Goal: Task Accomplishment & Management: Complete application form

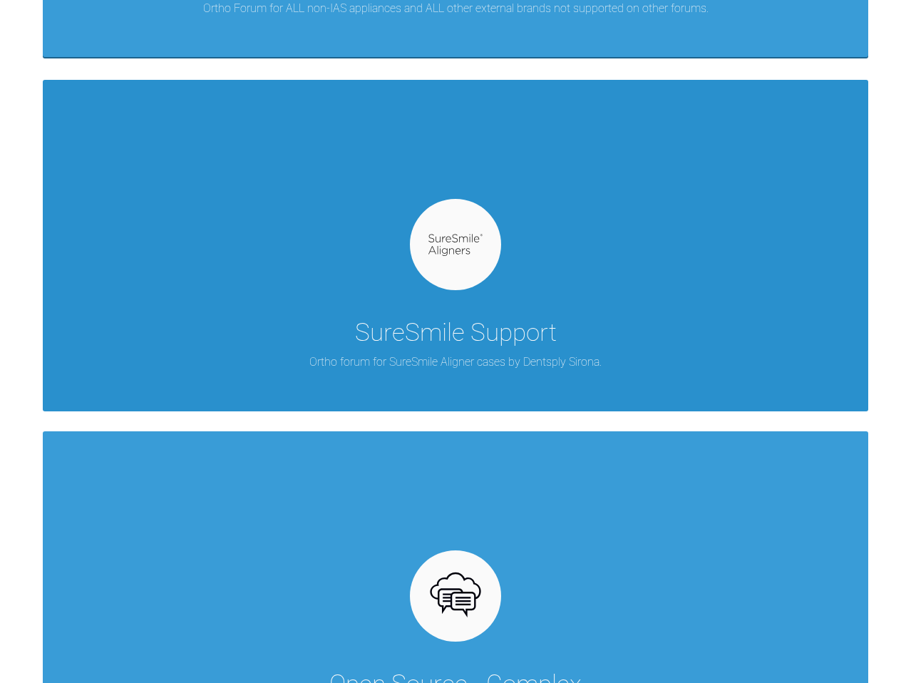
click at [501, 310] on div "SureSmile Support Ortho forum for SureSmile Aligner cases by Dentsply Sirona." at bounding box center [455, 245] width 825 height 331
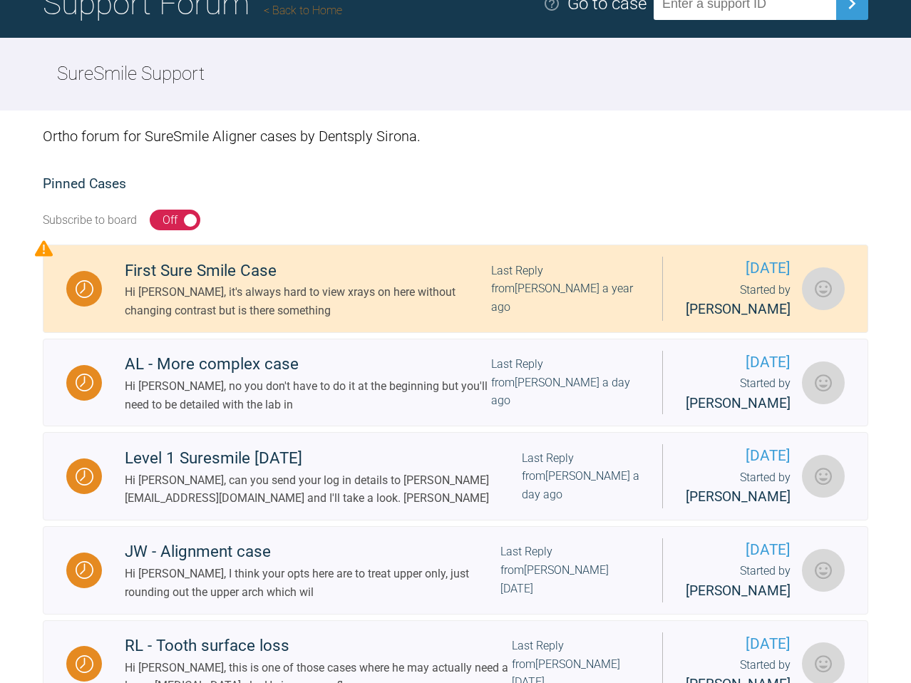
scroll to position [133, 0]
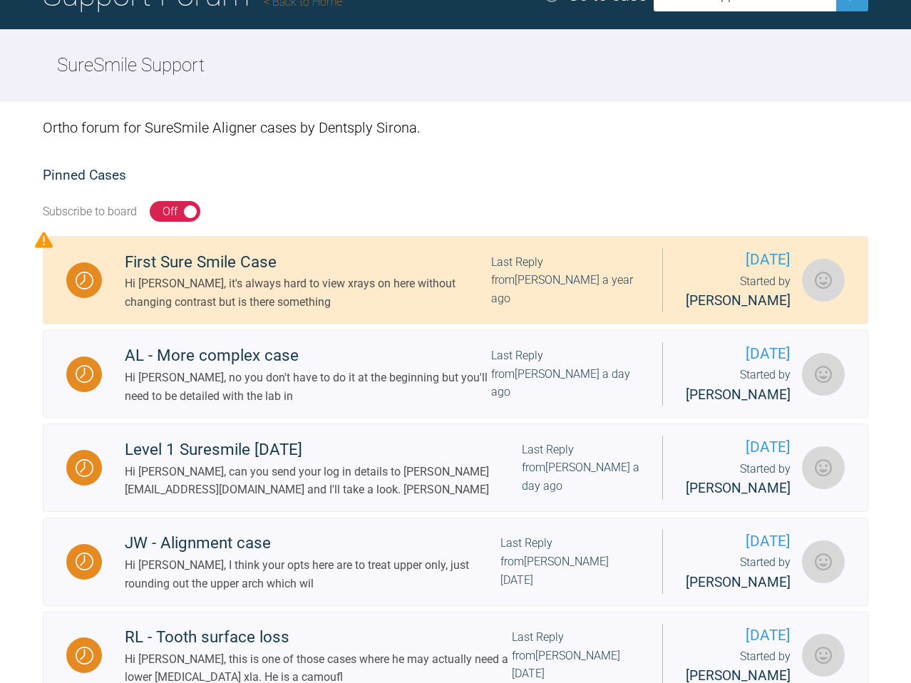
click at [174, 214] on div "Off" at bounding box center [169, 211] width 15 height 19
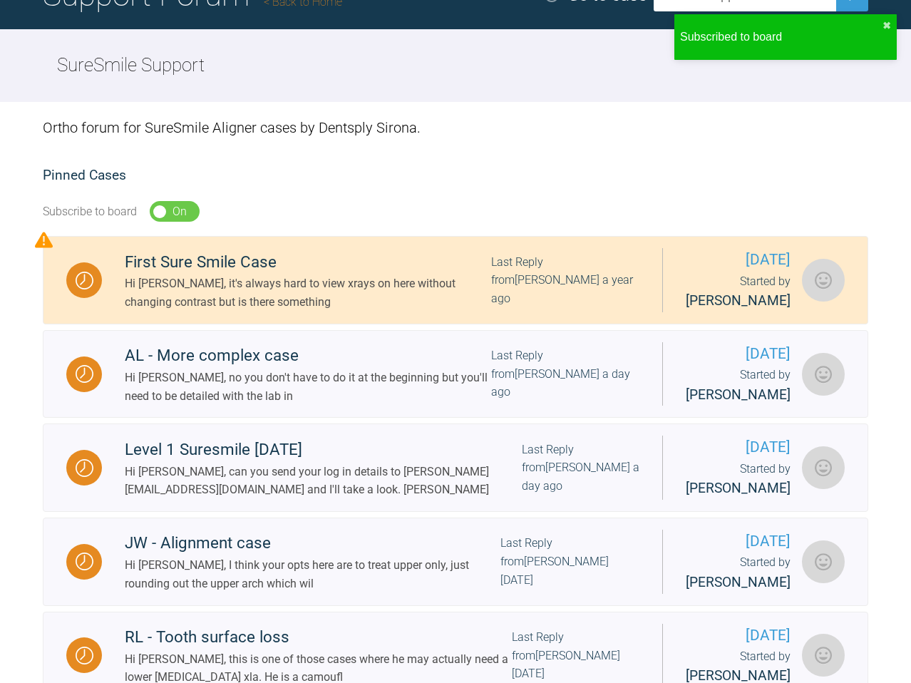
click at [175, 214] on div "On" at bounding box center [179, 211] width 14 height 19
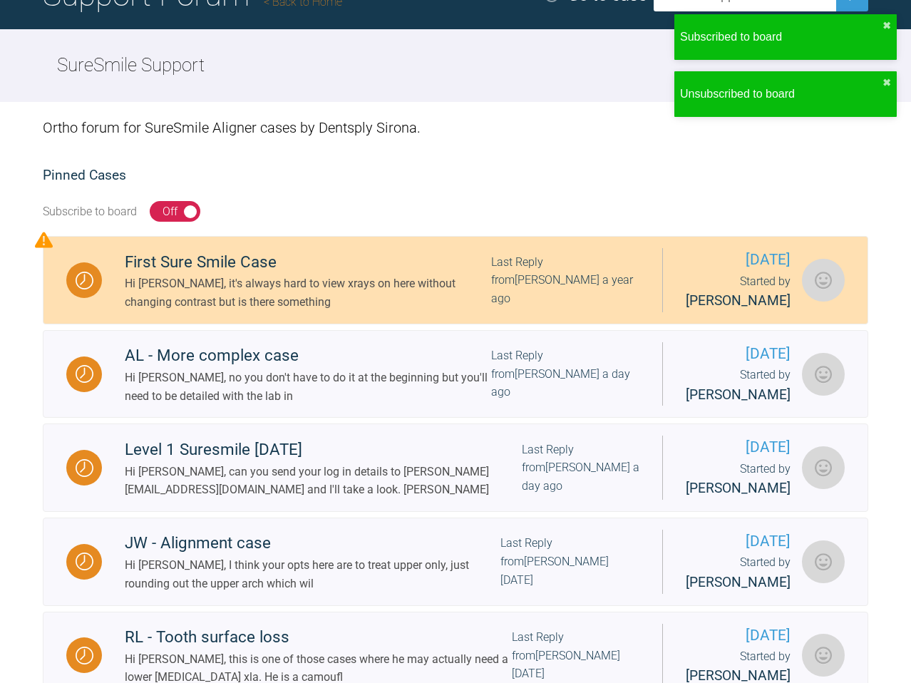
click at [216, 294] on div "Hi [PERSON_NAME], it's always hard to view xrays on here without changing contr…" at bounding box center [308, 292] width 366 height 36
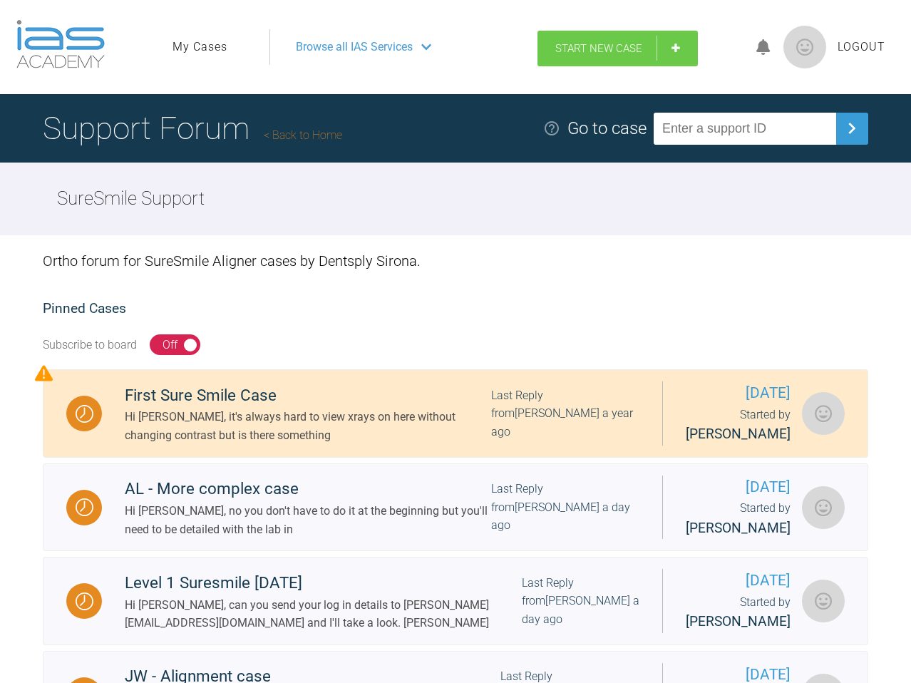
click at [646, 48] on link "Start New Case" at bounding box center [617, 49] width 160 height 36
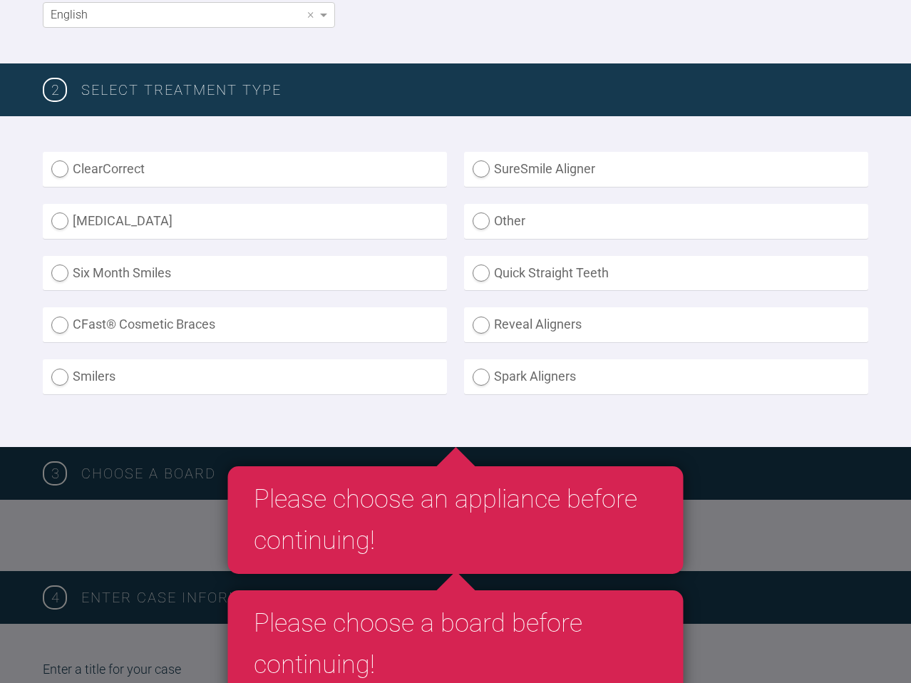
scroll to position [306, 0]
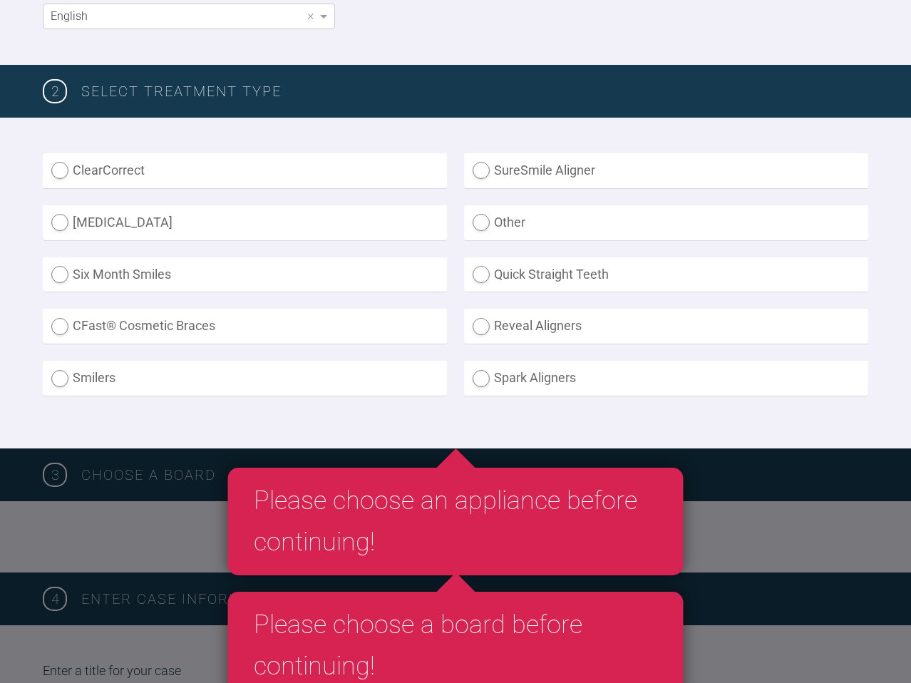
click at [610, 165] on label "SureSmile Aligner" at bounding box center [666, 170] width 404 height 35
radio Aligner "true"
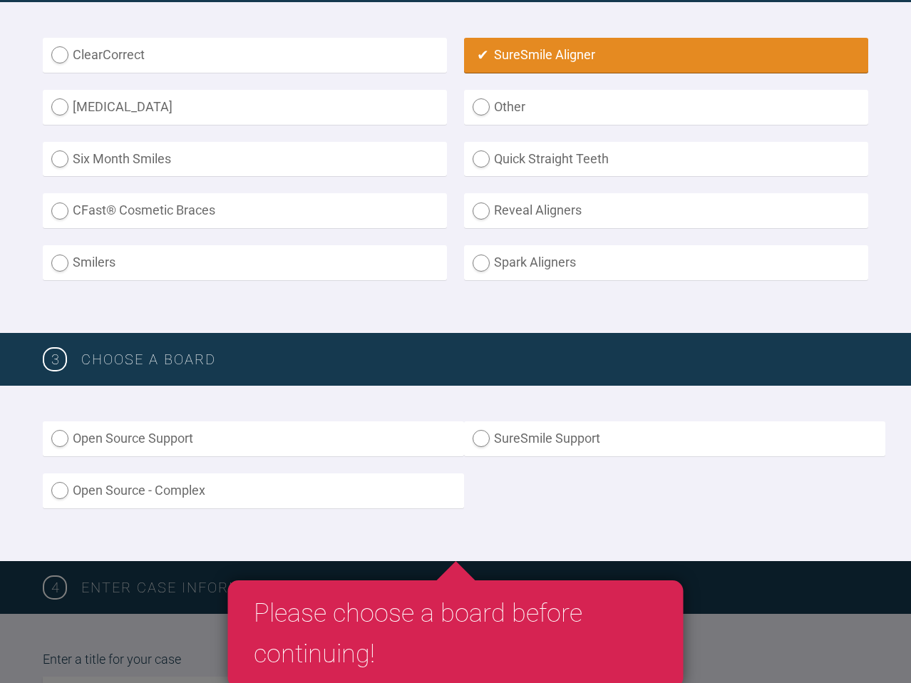
scroll to position [450, 0]
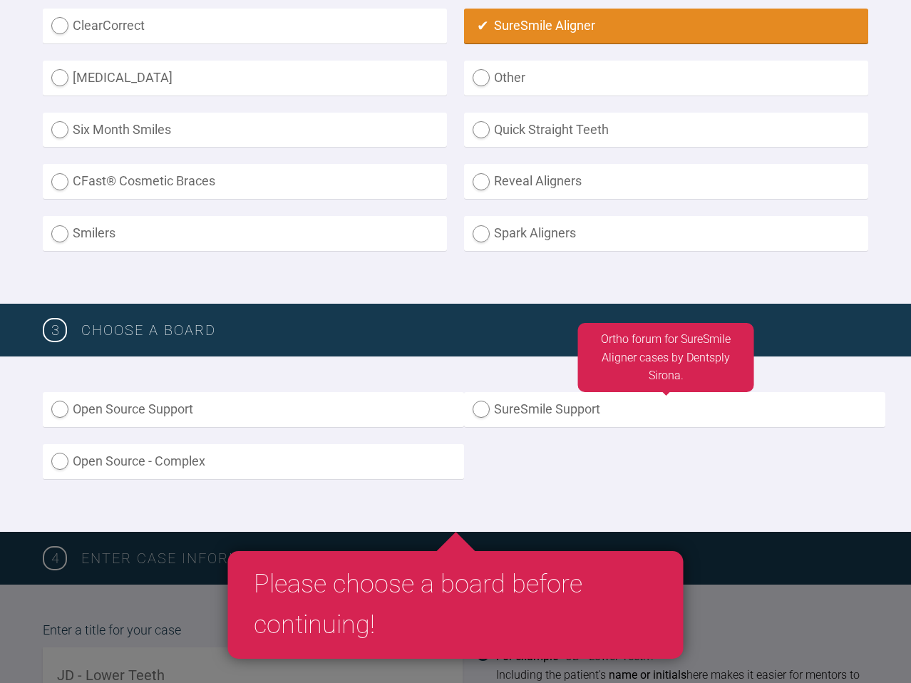
click at [502, 417] on label "SureSmile Support" at bounding box center [674, 409] width 421 height 35
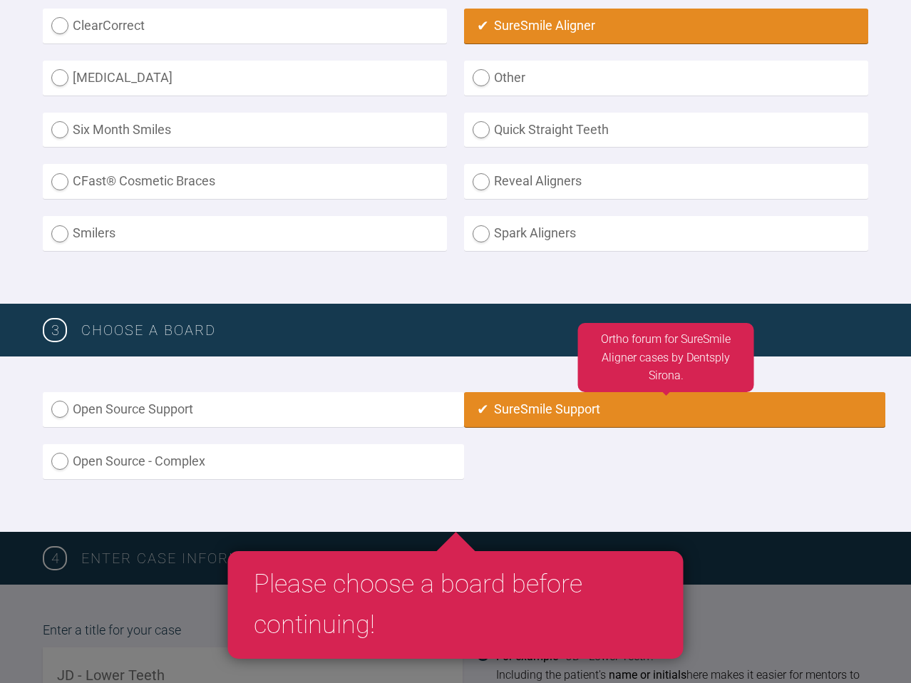
radio input "true"
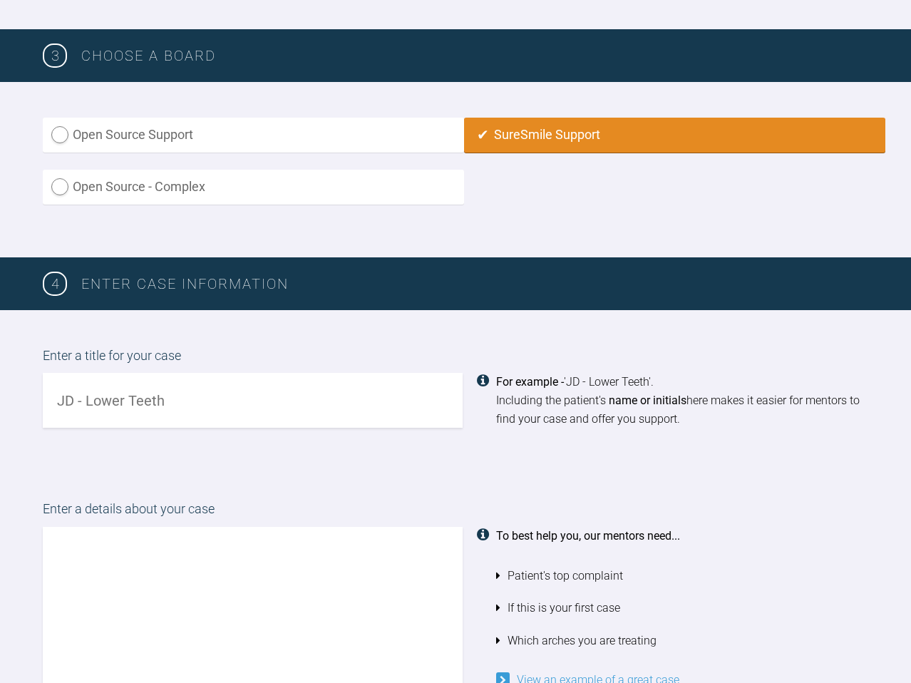
scroll to position [726, 0]
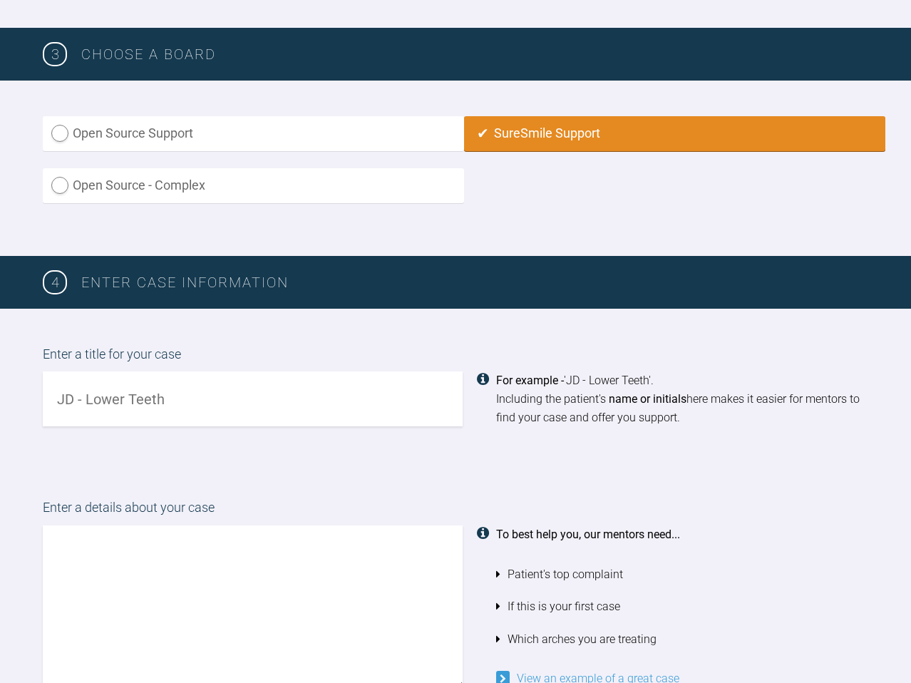
drag, startPoint x: 252, startPoint y: 412, endPoint x: -76, endPoint y: 370, distance: 330.4
click at [0, 370] on html "My Cases Logout Browse all IAS Services Start New Case Logout Support Forum Bac…" at bounding box center [455, 561] width 911 height 2574
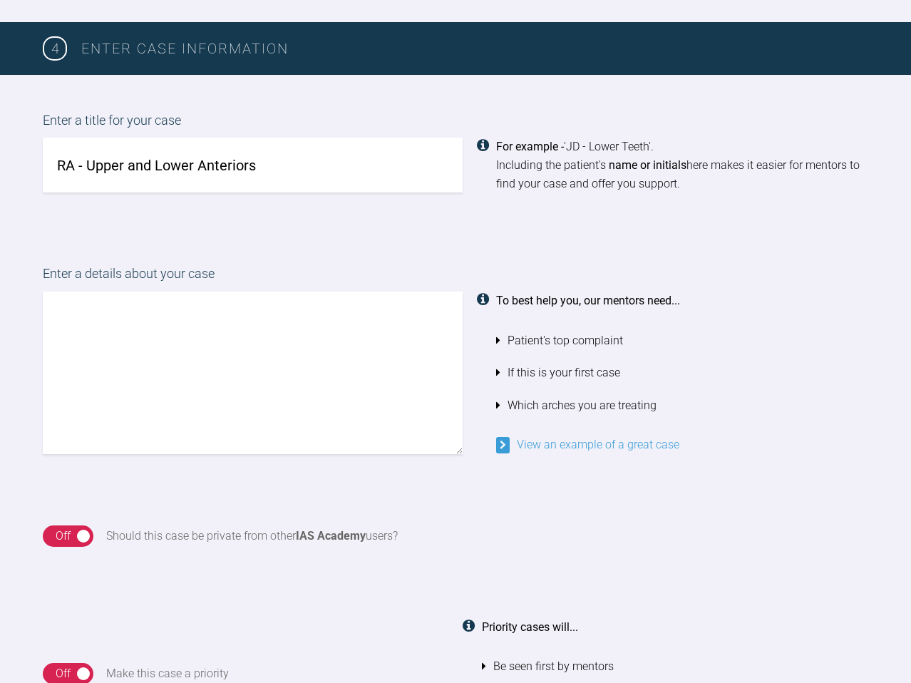
type input "RA - Upper and Lower Anteriors"
click at [119, 414] on textarea at bounding box center [253, 372] width 420 height 162
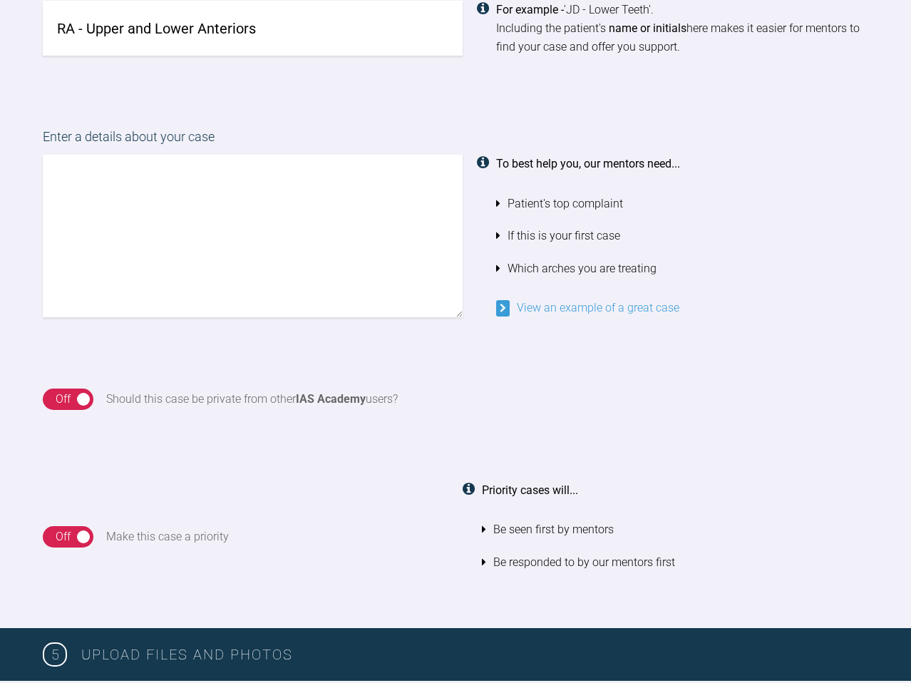
click at [83, 395] on div "4 Enter case information Enter a title for your case RA - Upper and Lower Anter…" at bounding box center [455, 256] width 911 height 743
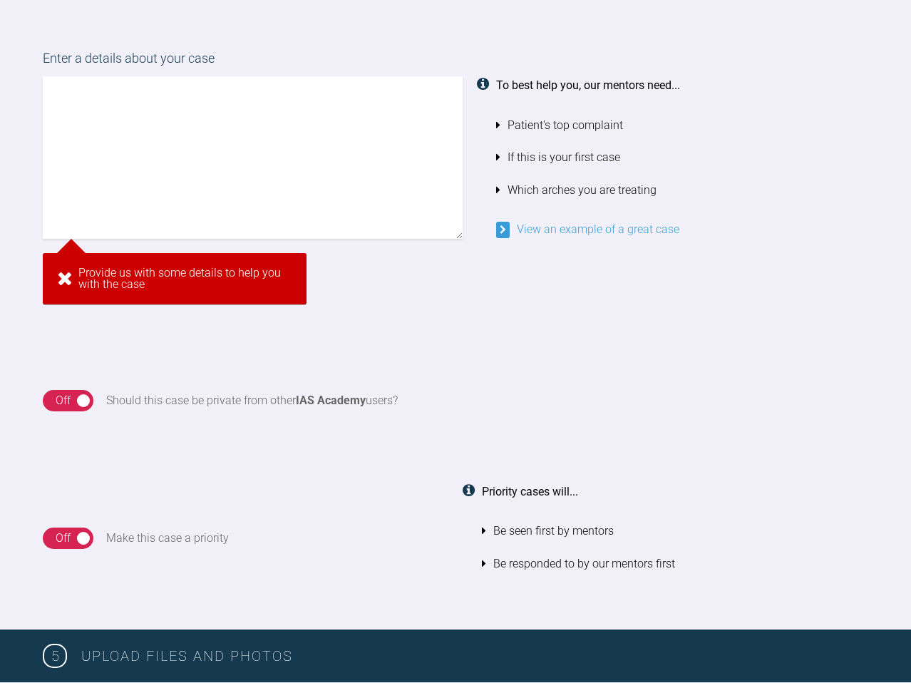
click at [82, 391] on div "On Off" at bounding box center [68, 400] width 51 height 21
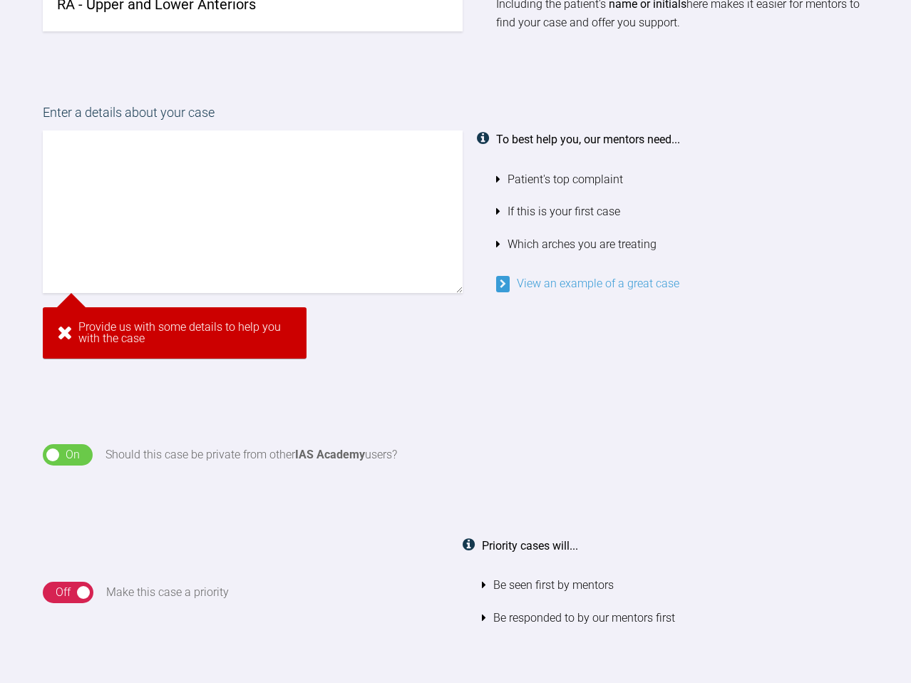
scroll to position [1116, 0]
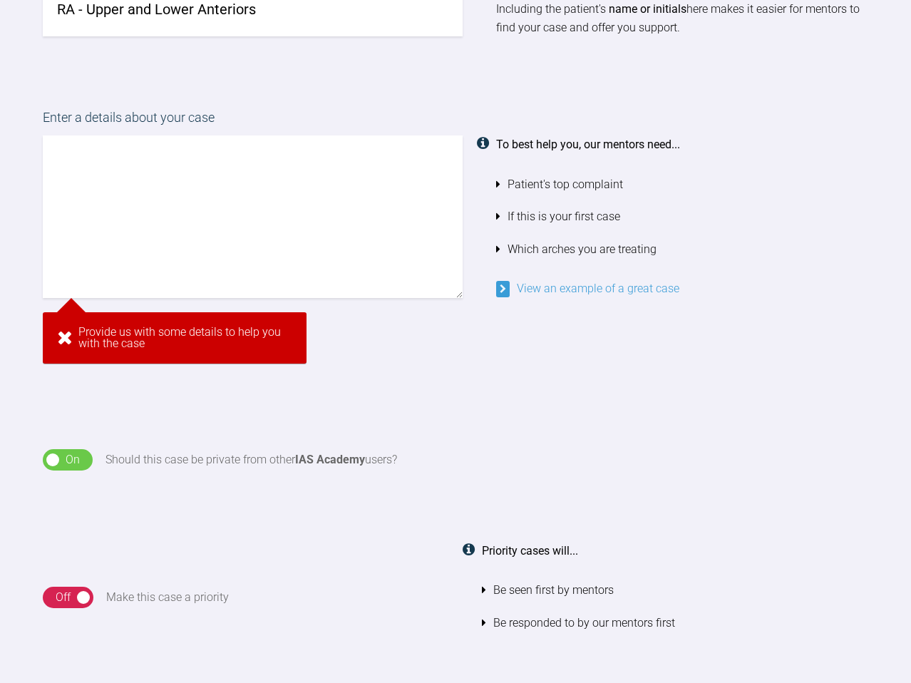
click at [128, 244] on textarea at bounding box center [253, 216] width 420 height 162
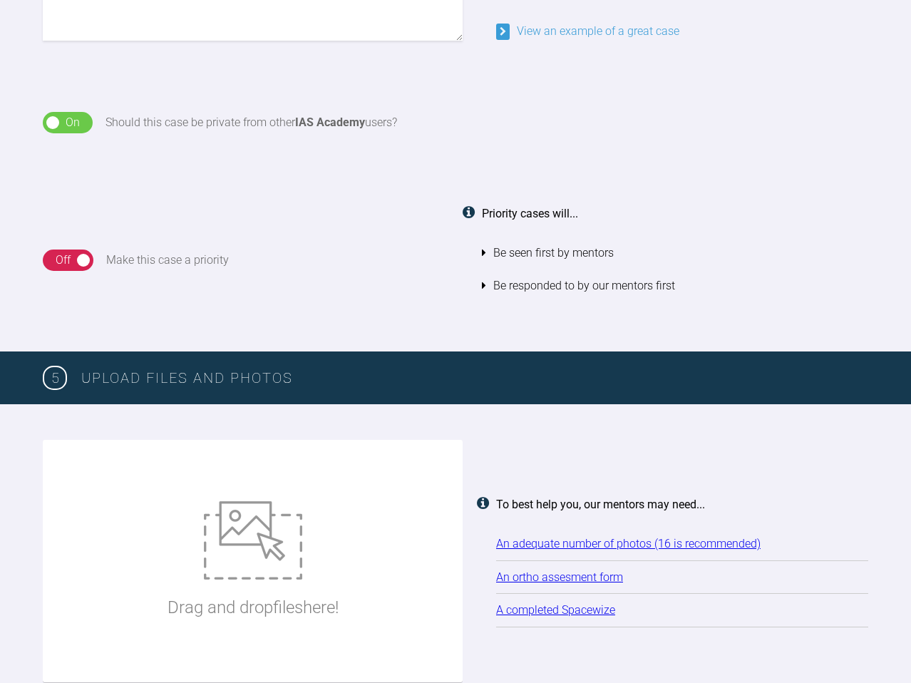
scroll to position [1265, 0]
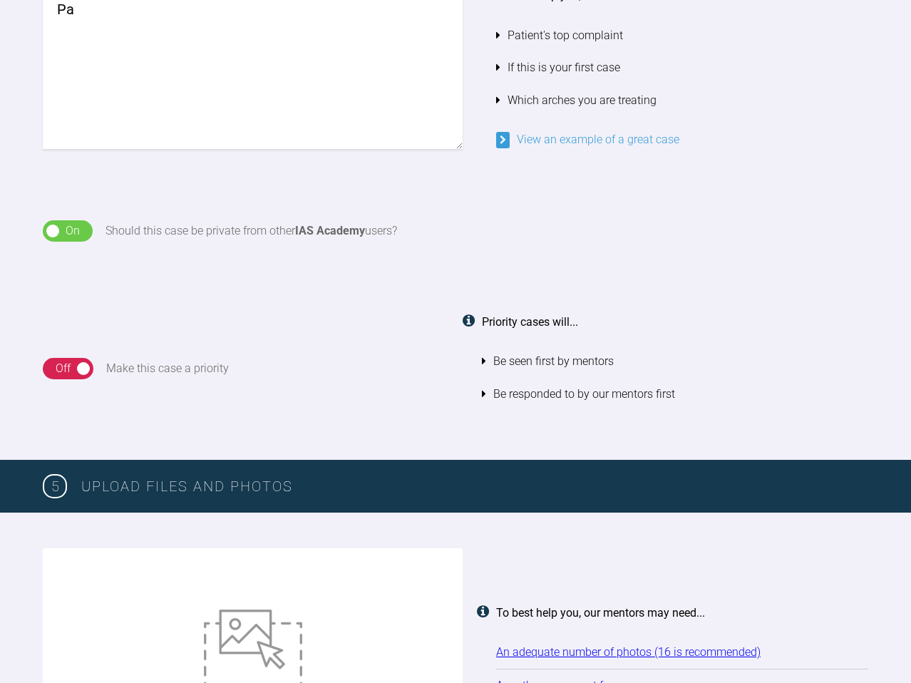
type textarea "P"
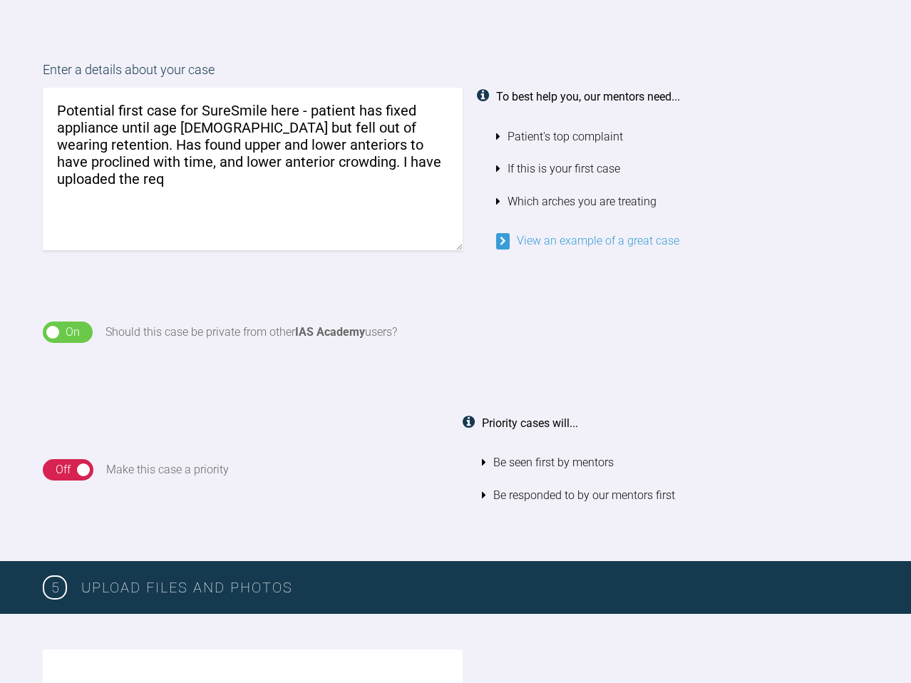
scroll to position [1157, 0]
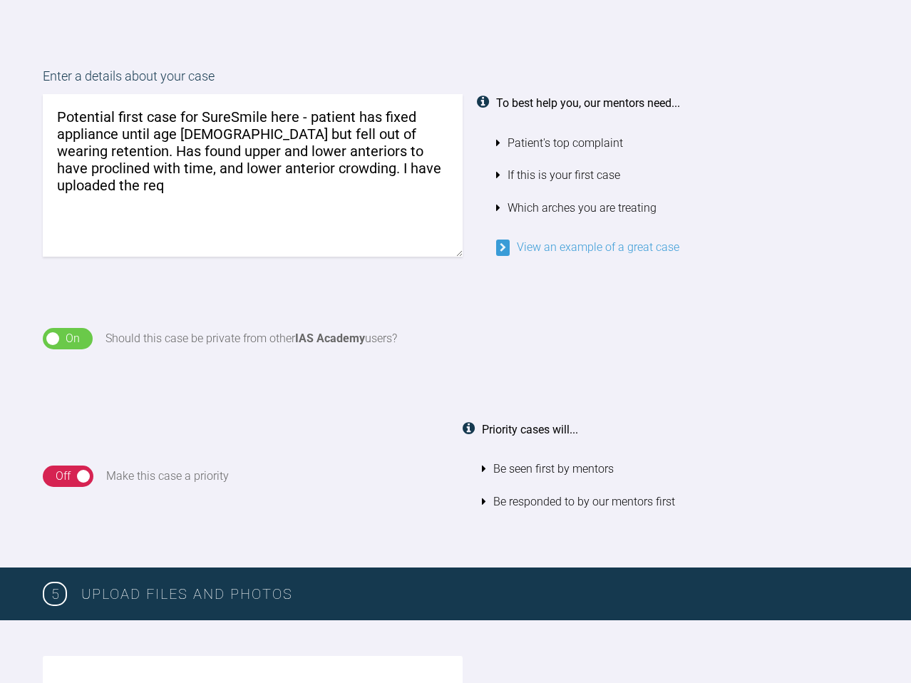
click at [498, 143] on li "Patient's top complaint" at bounding box center [682, 143] width 372 height 33
click at [391, 161] on textarea "Potential first case for SureSmile here - patient has fixed appliance until age…" at bounding box center [253, 175] width 420 height 162
drag, startPoint x: 224, startPoint y: 135, endPoint x: 266, endPoint y: 138, distance: 42.1
click at [266, 138] on textarea "Potential first case for SureSmile here - patient has fixed appliance until age…" at bounding box center [253, 175] width 420 height 162
click at [366, 147] on textarea "Potential first case for SureSmile here - patient has fixed appliance until age…" at bounding box center [253, 175] width 420 height 162
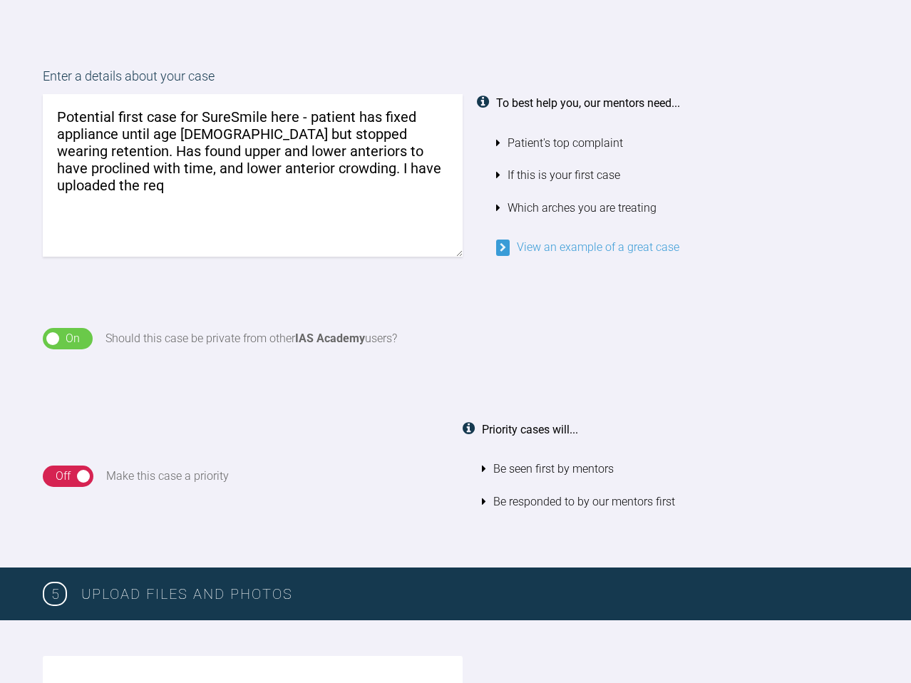
click at [421, 175] on textarea "Potential first case for SureSmile here - patient has fixed appliance until age…" at bounding box center [253, 175] width 420 height 162
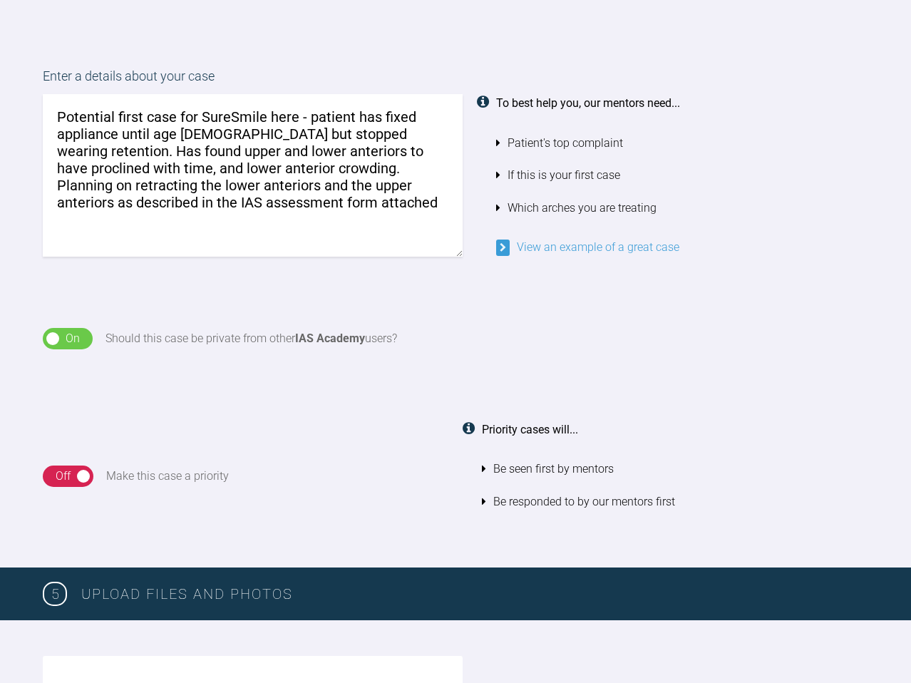
click at [375, 118] on textarea "Potential first case for SureSmile here - patient has fixed appliance until age…" at bounding box center [253, 175] width 420 height 162
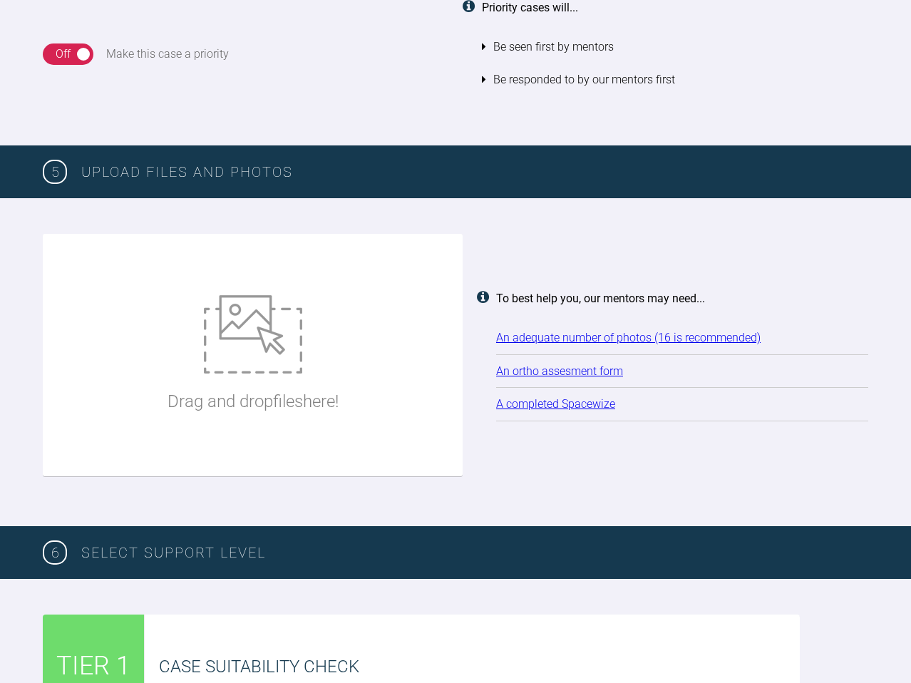
scroll to position [1580, 0]
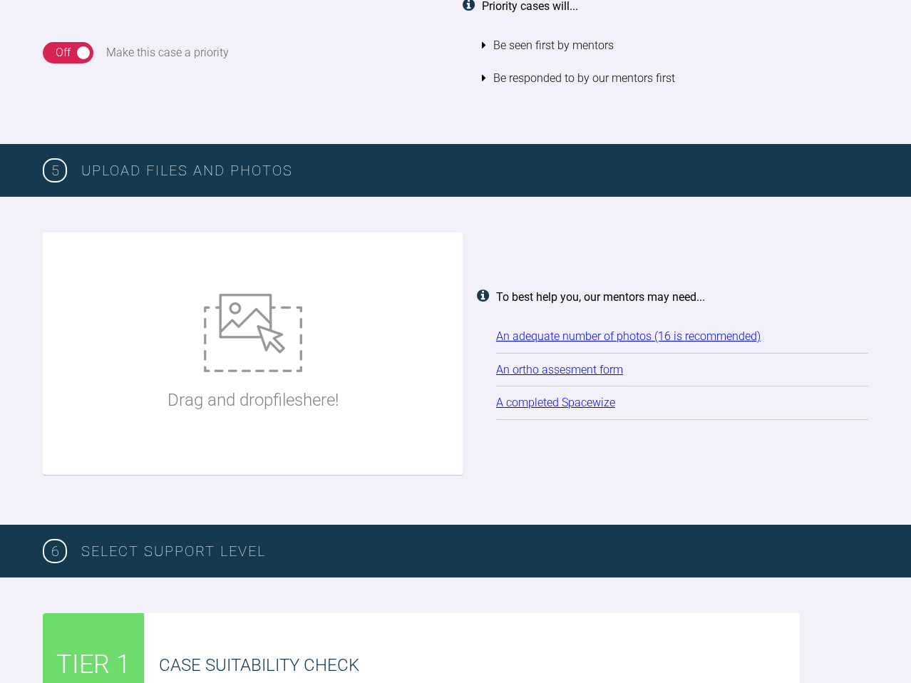
type textarea "Potential first case for SureSmile here - patient had fixed appliance until age…"
click at [328, 357] on div "Drag and drop files here!" at bounding box center [252, 354] width 171 height 214
type input "C:\fakepath\DSC01249.JPG"
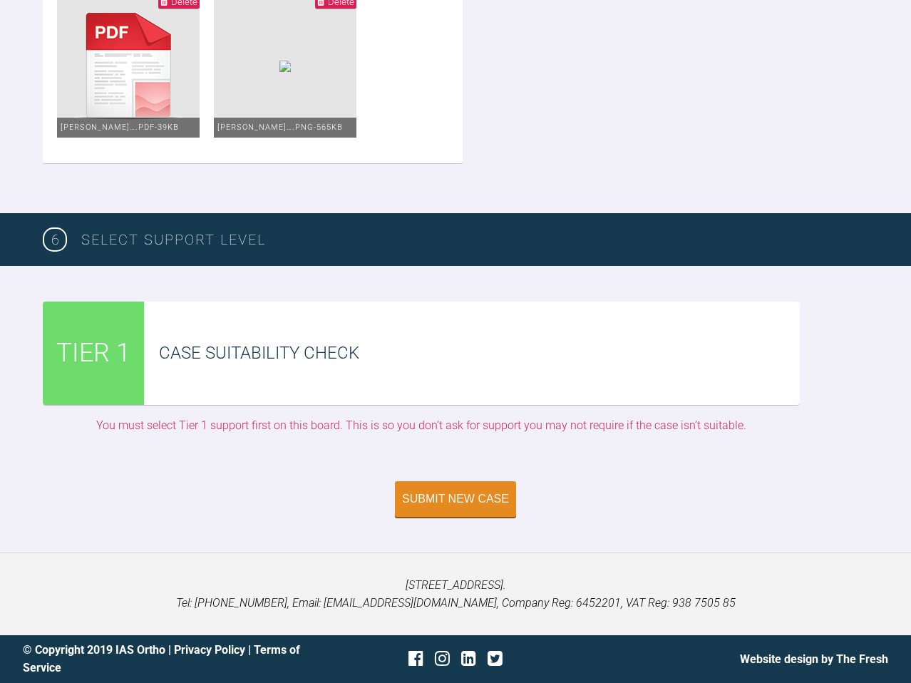
scroll to position [3844, 0]
click at [291, 72] on img at bounding box center [284, 66] width 11 height 11
click at [356, 9] on span "Delete" at bounding box center [335, 2] width 41 height 14
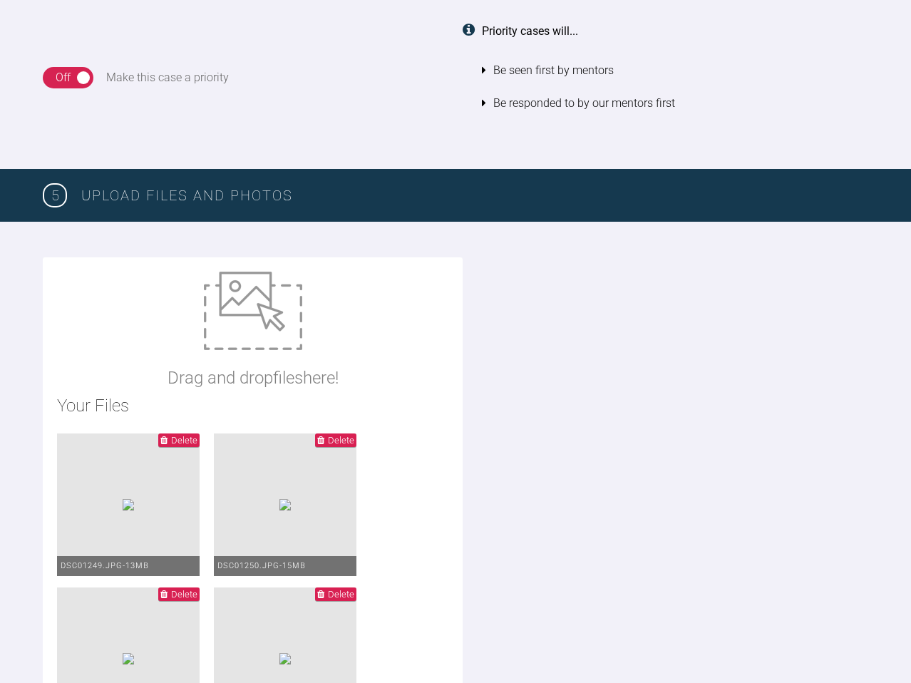
scroll to position [1558, 0]
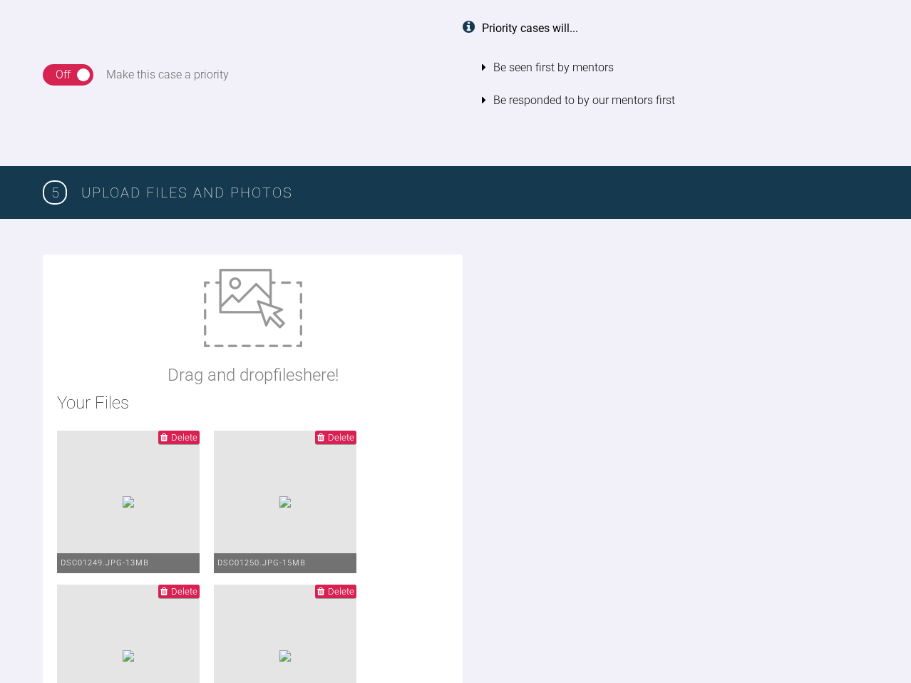
click at [249, 313] on img at bounding box center [253, 308] width 98 height 78
click at [234, 344] on img at bounding box center [253, 308] width 98 height 78
type input "C:\fakepath\[PERSON_NAME] SpaceWize 25082025.pdf"
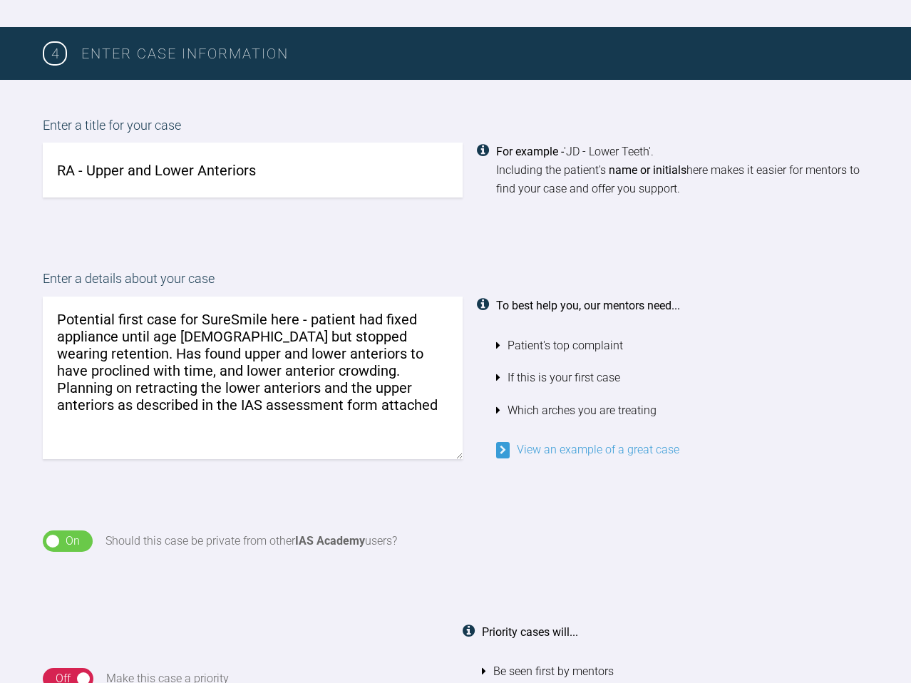
scroll to position [958, 0]
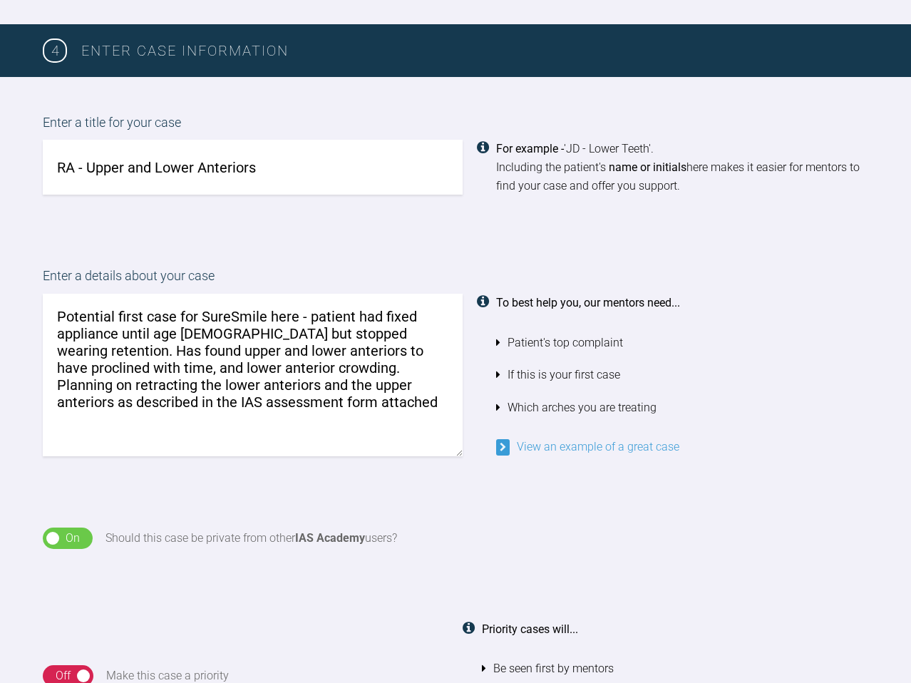
click at [114, 385] on textarea "Potential first case for SureSmile here - patient had fixed appliance until age…" at bounding box center [253, 375] width 420 height 162
click at [393, 388] on textarea "Potential first case for SureSmile here - patient had fixed appliance until age…" at bounding box center [253, 375] width 420 height 162
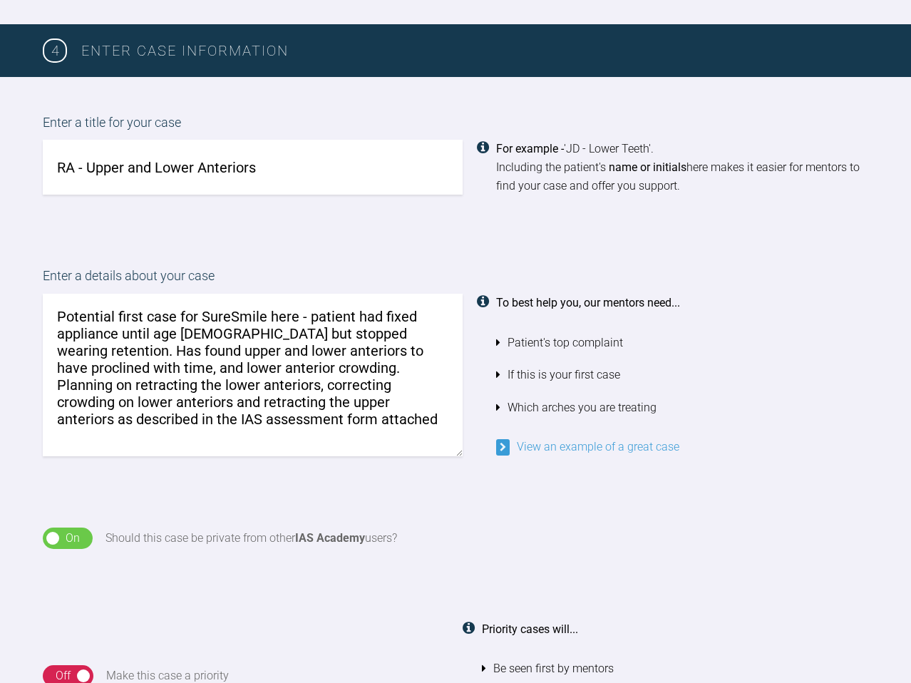
click at [245, 402] on textarea "Potential first case for SureSmile here - patient had fixed appliance until age…" at bounding box center [253, 375] width 420 height 162
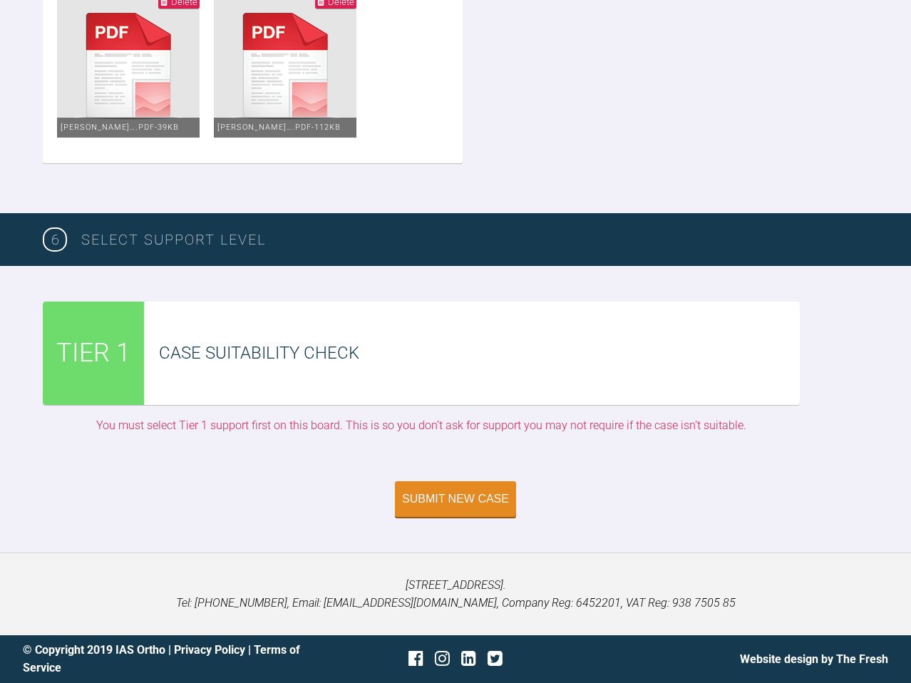
scroll to position [4290, 0]
type textarea "Potential first case for SureSmile here - patient had fixed appliance until age…"
click at [272, 346] on div "Case Suitability Check" at bounding box center [472, 352] width 655 height 103
click at [134, 377] on div "TIER 1" at bounding box center [94, 352] width 102 height 103
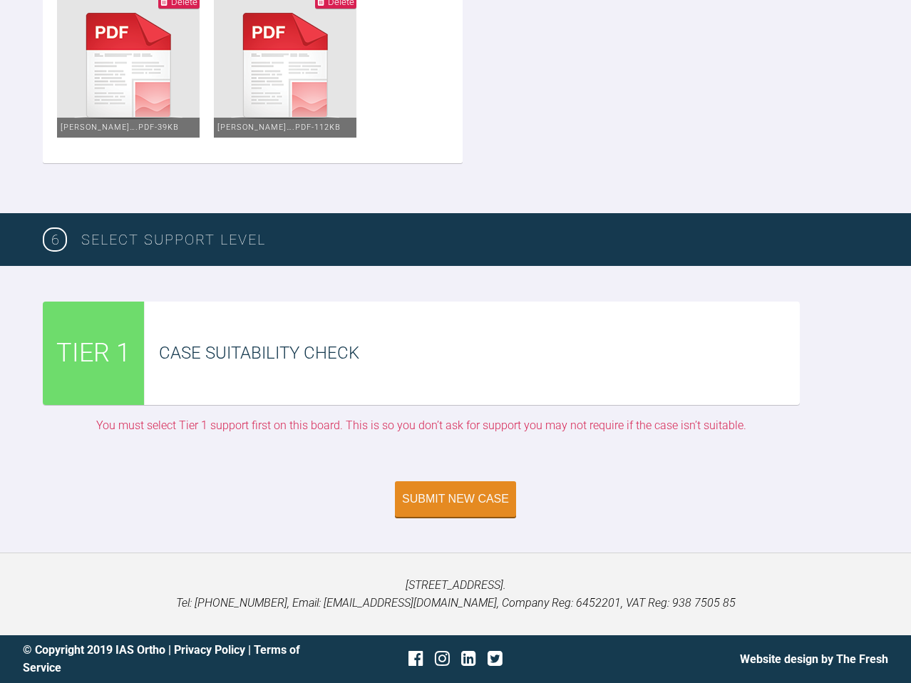
click at [260, 405] on div "Case Suitability Check" at bounding box center [472, 352] width 655 height 103
click at [93, 374] on span "TIER 1" at bounding box center [93, 353] width 74 height 41
click at [432, 507] on div "Submit New Case" at bounding box center [455, 500] width 107 height 13
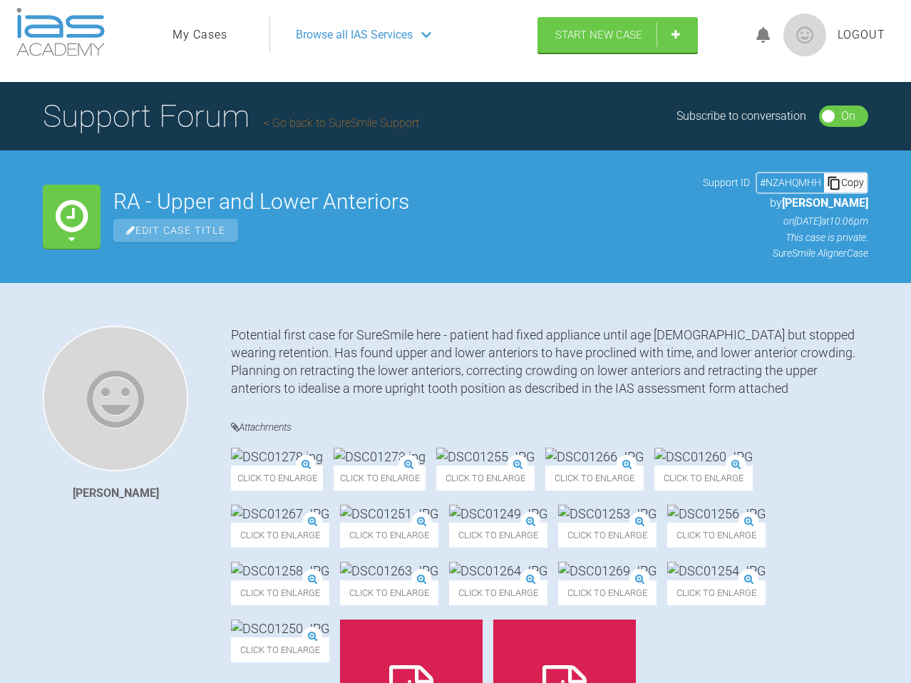
scroll to position [14, 0]
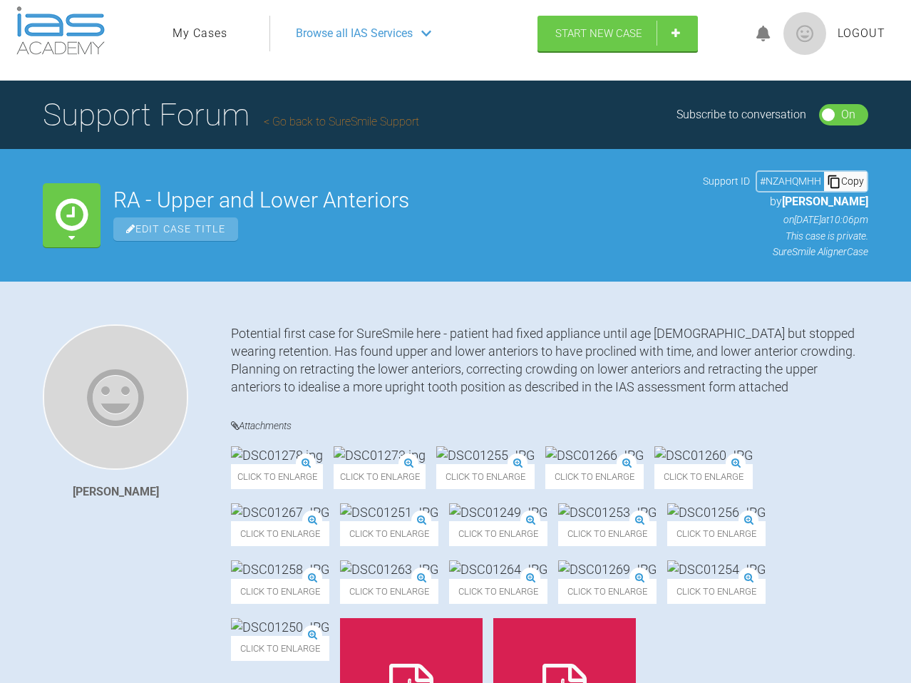
click at [294, 123] on link "Go back to SureSmile Support" at bounding box center [341, 122] width 155 height 14
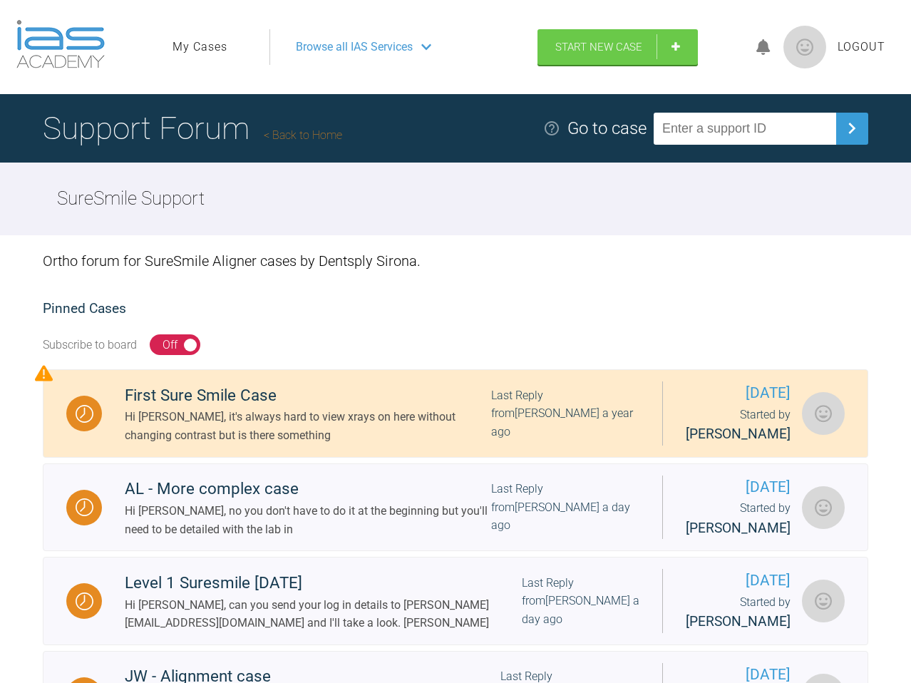
click at [295, 138] on link "Back to Home" at bounding box center [303, 135] width 78 height 14
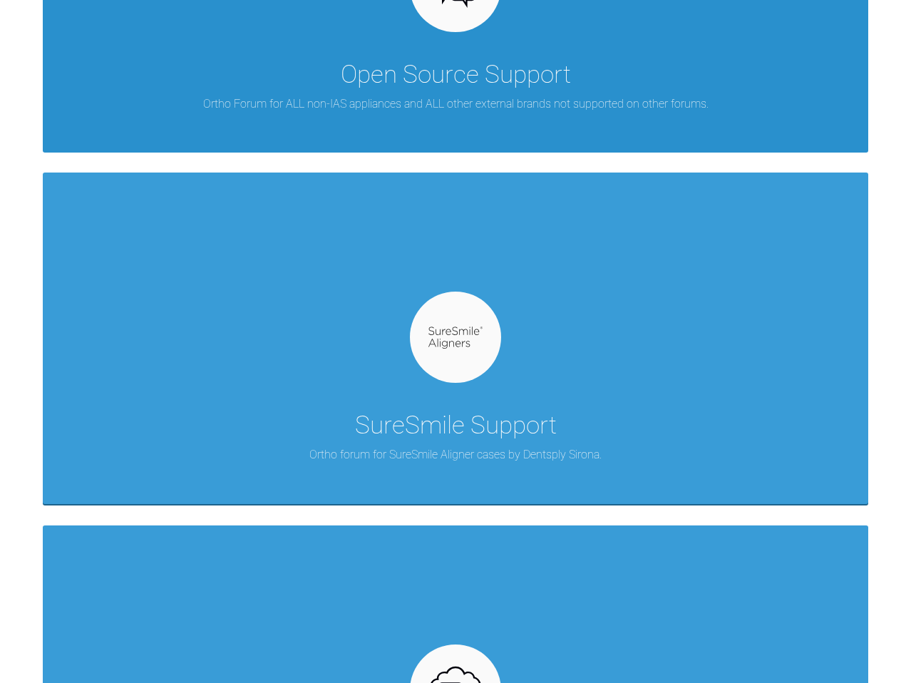
click at [388, 258] on div "SureSmile Support Ortho forum for SureSmile Aligner cases by Dentsply Sirona." at bounding box center [455, 337] width 825 height 331
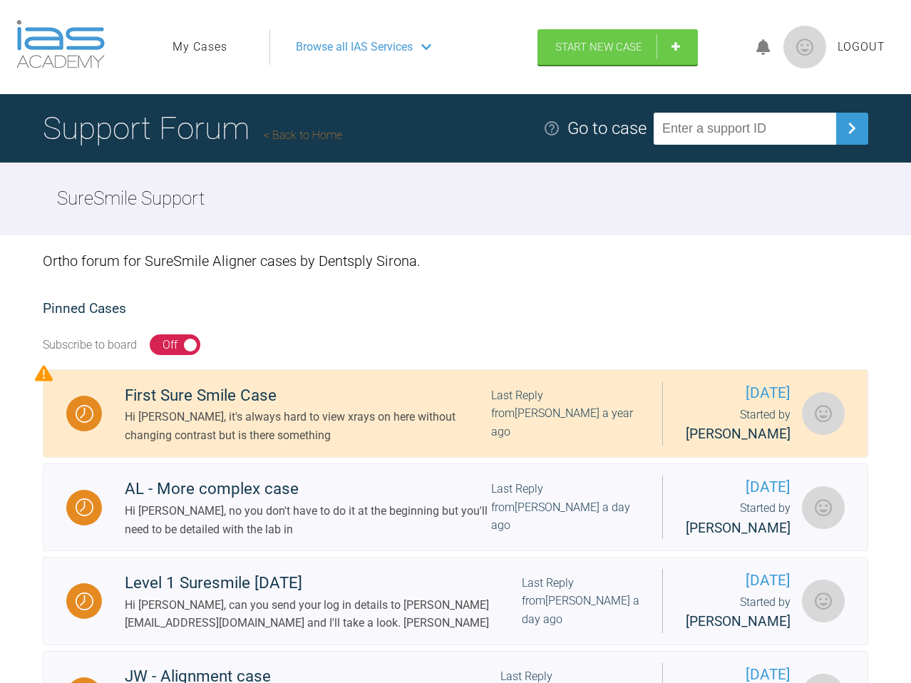
click at [761, 48] on icon at bounding box center [763, 47] width 14 height 16
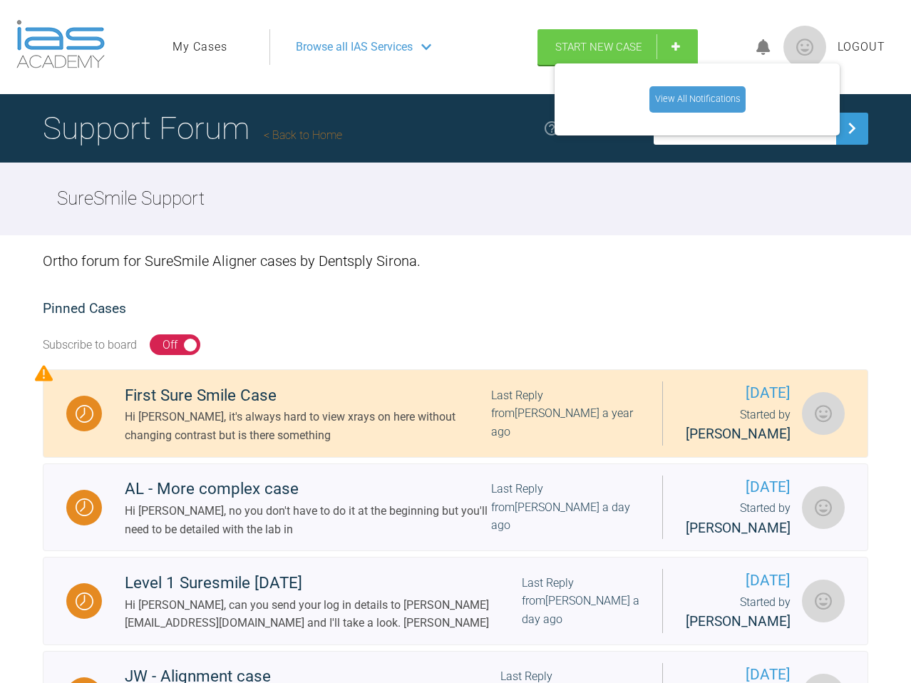
click at [699, 105] on link "View All Notifications" at bounding box center [697, 99] width 96 height 26
click at [210, 46] on link "My Cases" at bounding box center [199, 47] width 55 height 19
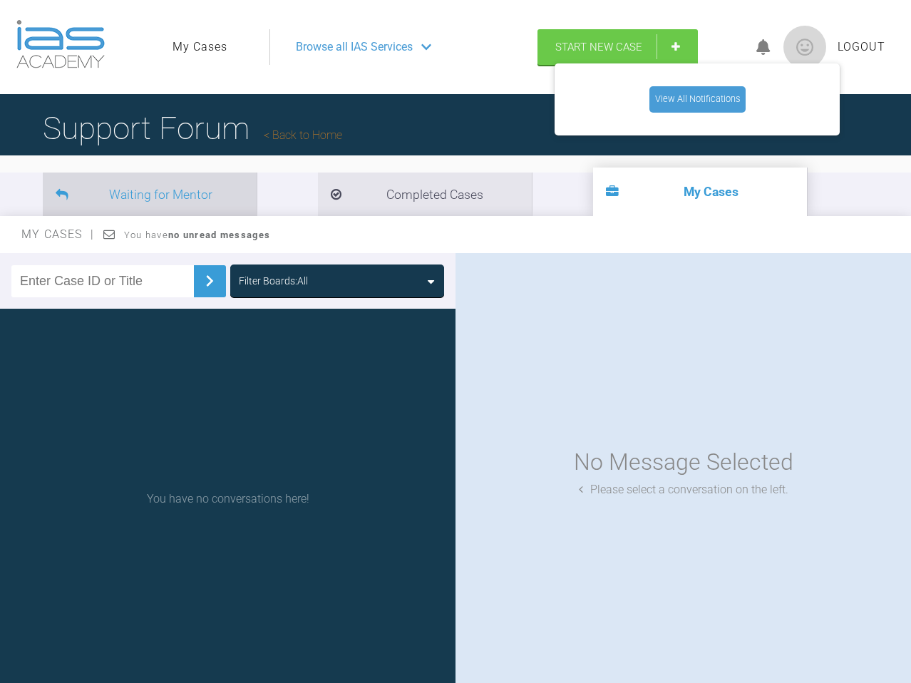
click at [209, 195] on li "Waiting for Mentor" at bounding box center [150, 193] width 214 height 43
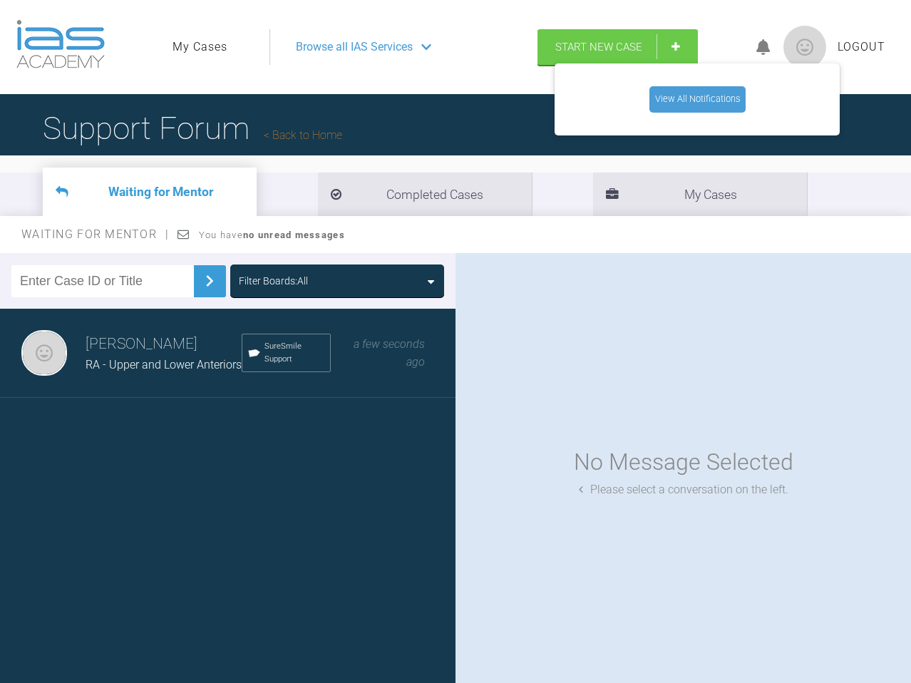
click at [160, 365] on span "RA - Upper and Lower Anteriors" at bounding box center [163, 365] width 156 height 14
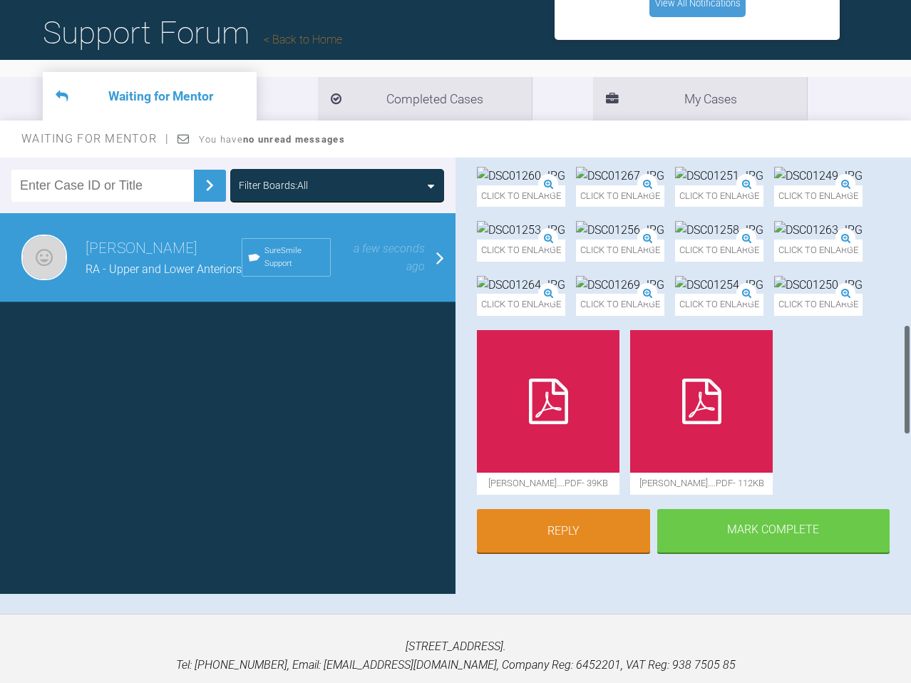
scroll to position [658, 0]
click at [774, 185] on img at bounding box center [818, 176] width 88 height 19
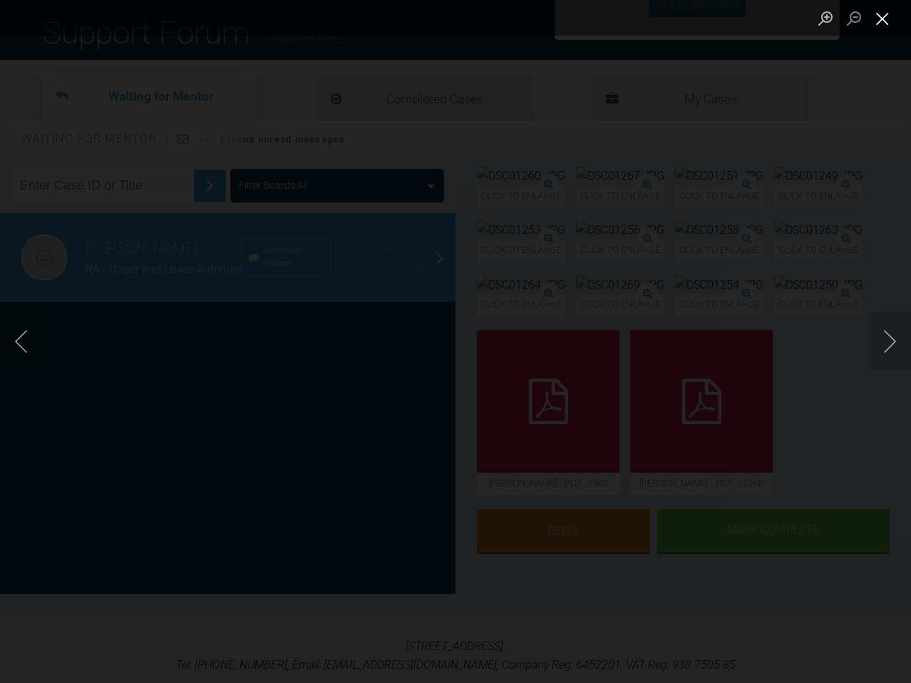
click at [888, 24] on button "Close lightbox" at bounding box center [882, 18] width 28 height 25
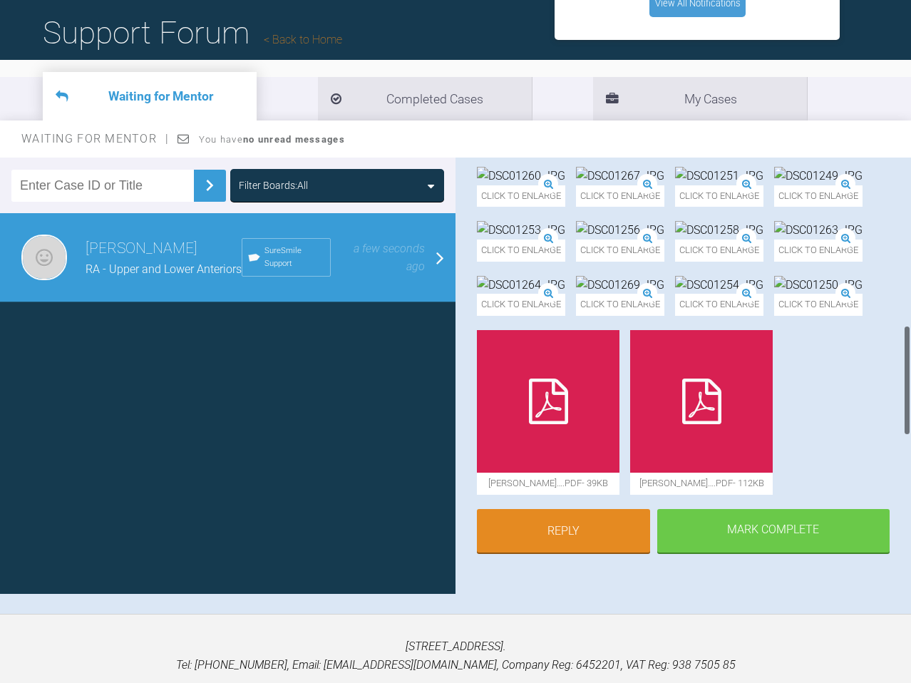
click at [675, 185] on img at bounding box center [719, 176] width 88 height 19
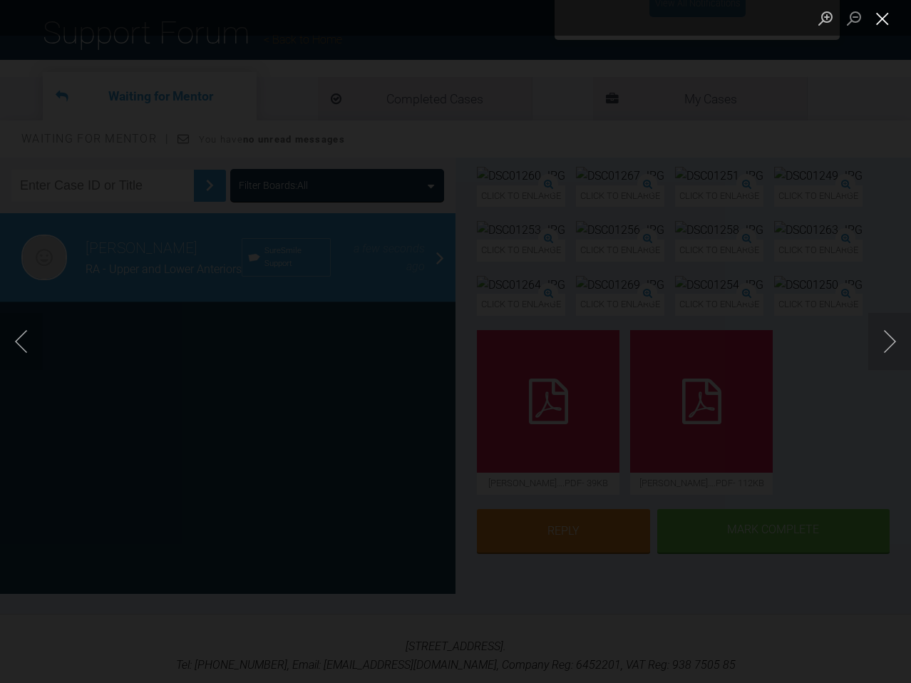
click at [888, 23] on button "Close lightbox" at bounding box center [882, 18] width 28 height 25
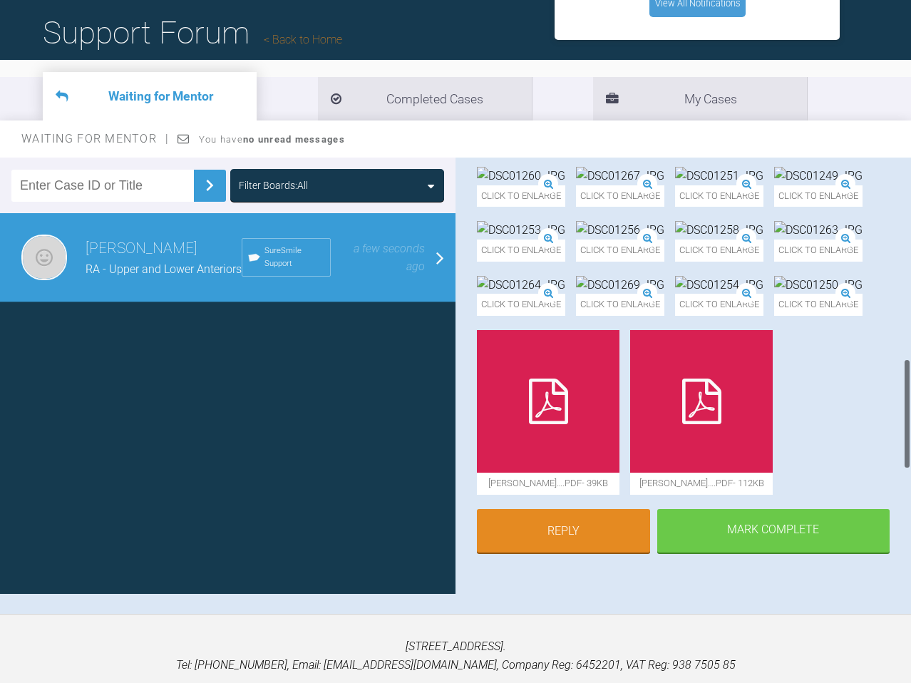
scroll to position [791, 0]
click at [562, 239] on img at bounding box center [521, 230] width 88 height 19
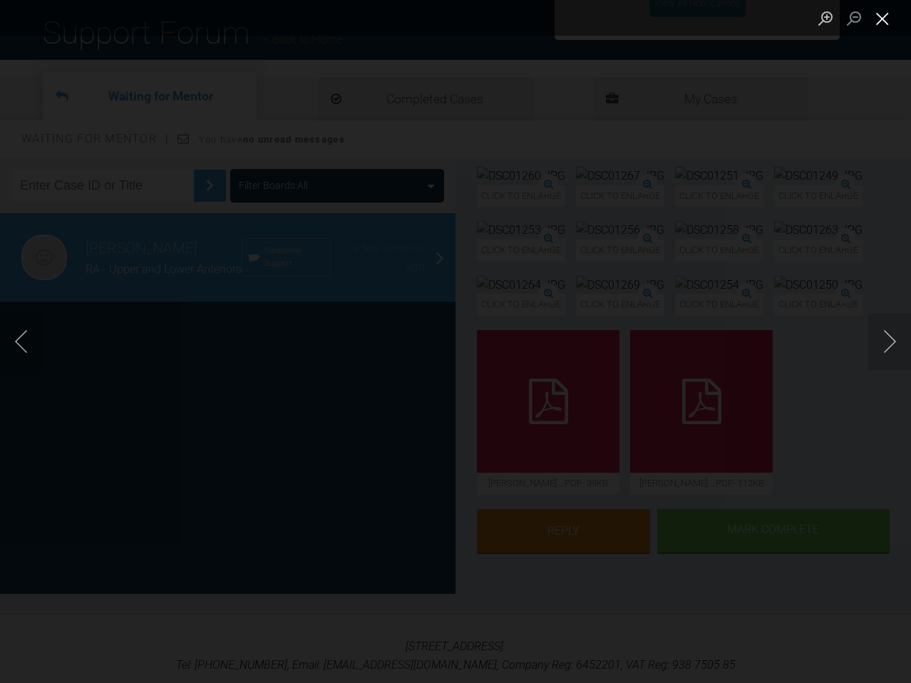
click at [887, 21] on button "Close lightbox" at bounding box center [882, 18] width 28 height 25
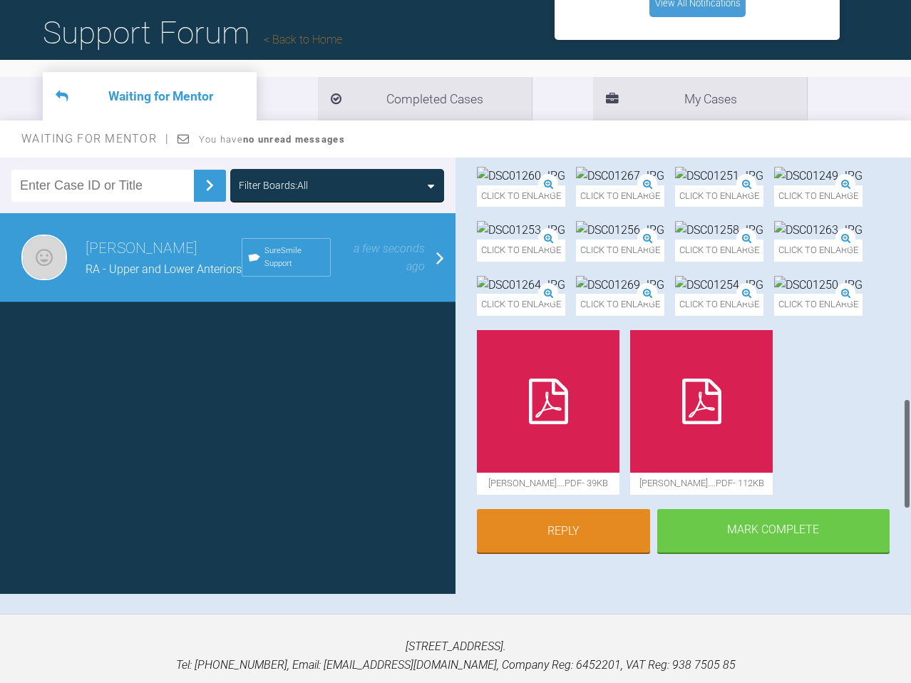
scroll to position [948, 0]
click at [675, 239] on img at bounding box center [719, 230] width 88 height 19
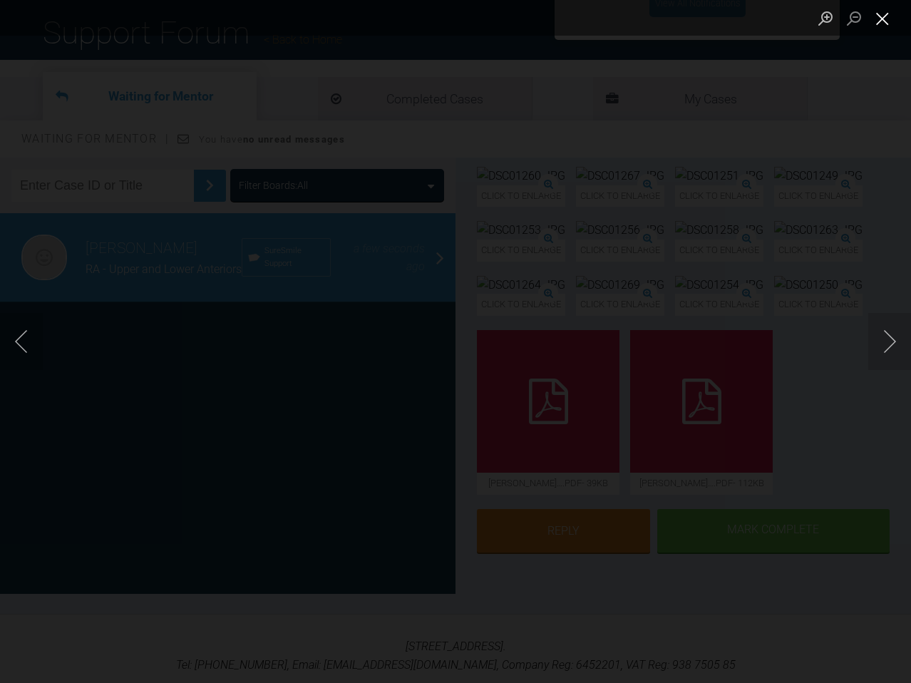
click at [889, 27] on button "Close lightbox" at bounding box center [882, 18] width 28 height 25
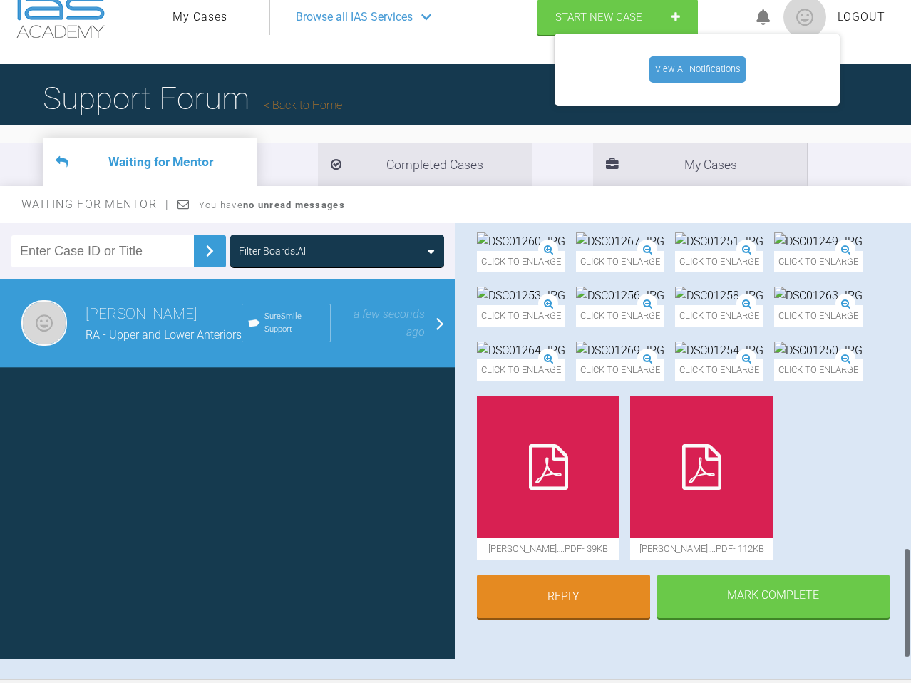
scroll to position [1277, 0]
click at [551, 465] on icon at bounding box center [548, 467] width 39 height 46
click at [852, 18] on span "Logout" at bounding box center [861, 17] width 48 height 19
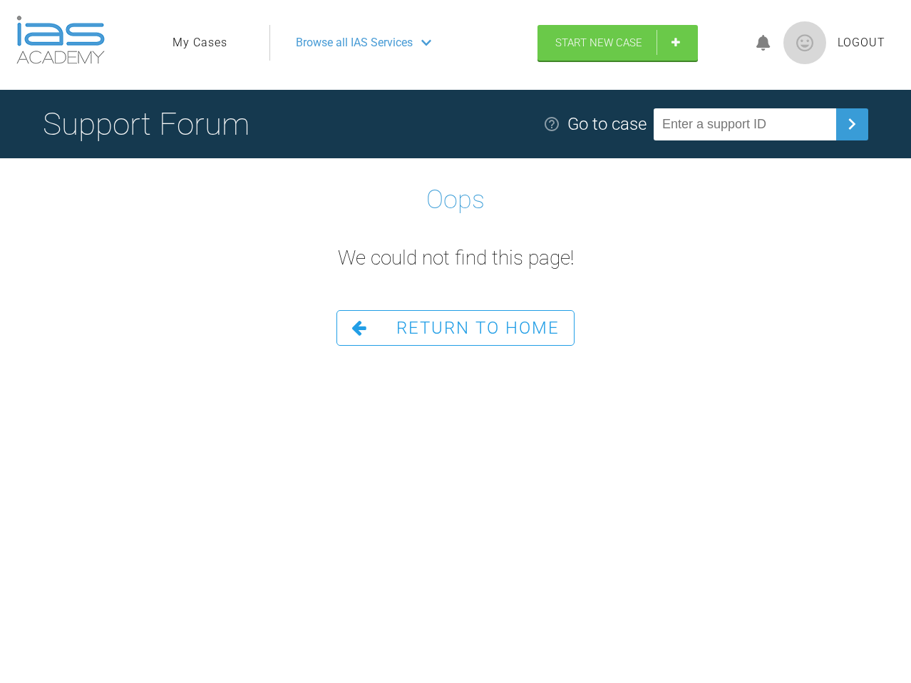
click at [456, 342] on link "Return To Home" at bounding box center [455, 328] width 238 height 36
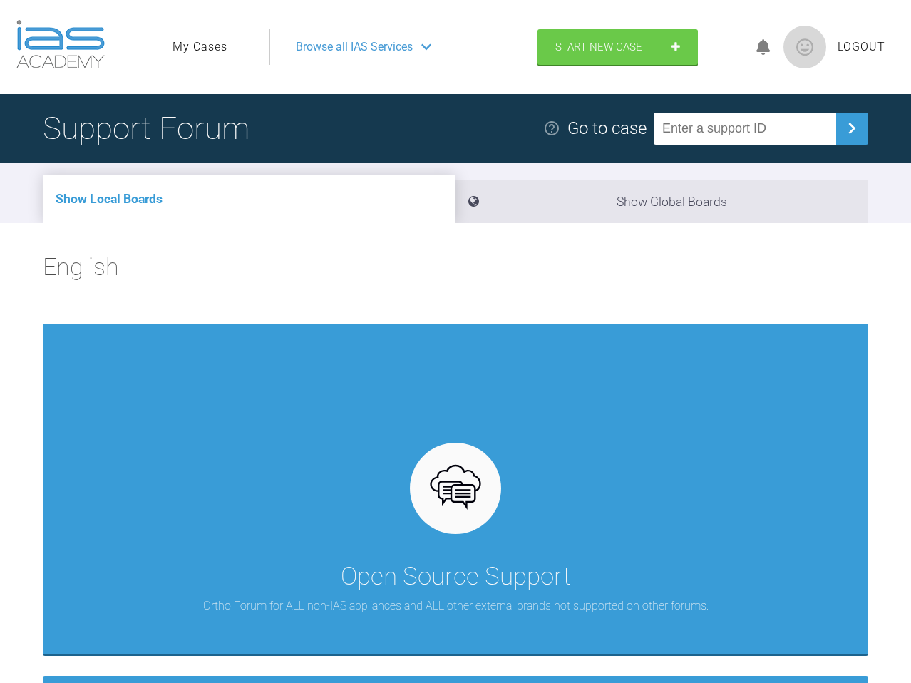
click at [238, 36] on ul "My Cases" at bounding box center [220, 47] width 97 height 36
click at [205, 41] on link "My Cases" at bounding box center [199, 47] width 55 height 19
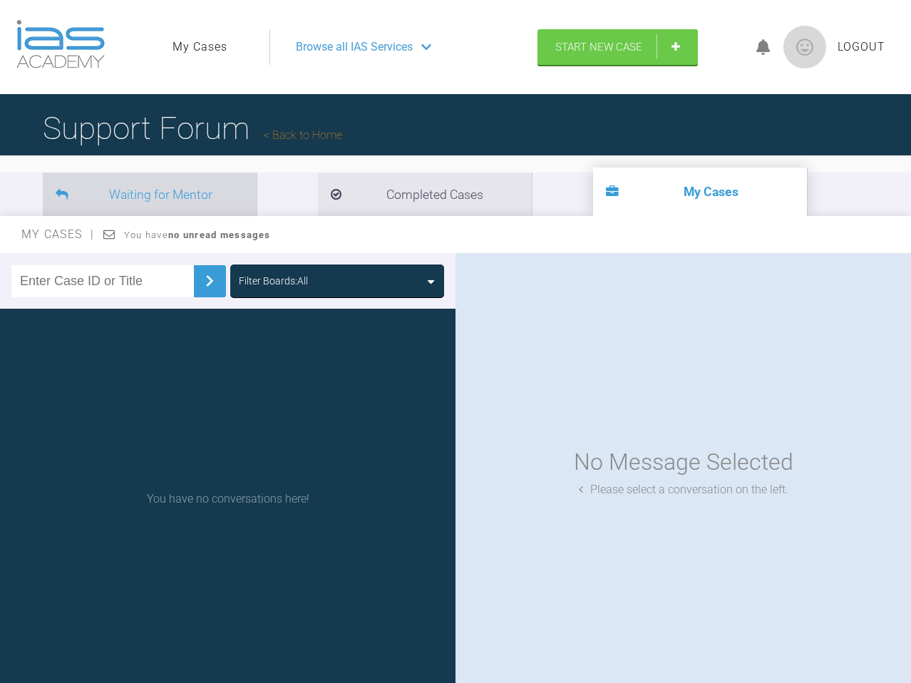
click at [175, 192] on li "Waiting for Mentor" at bounding box center [150, 193] width 214 height 43
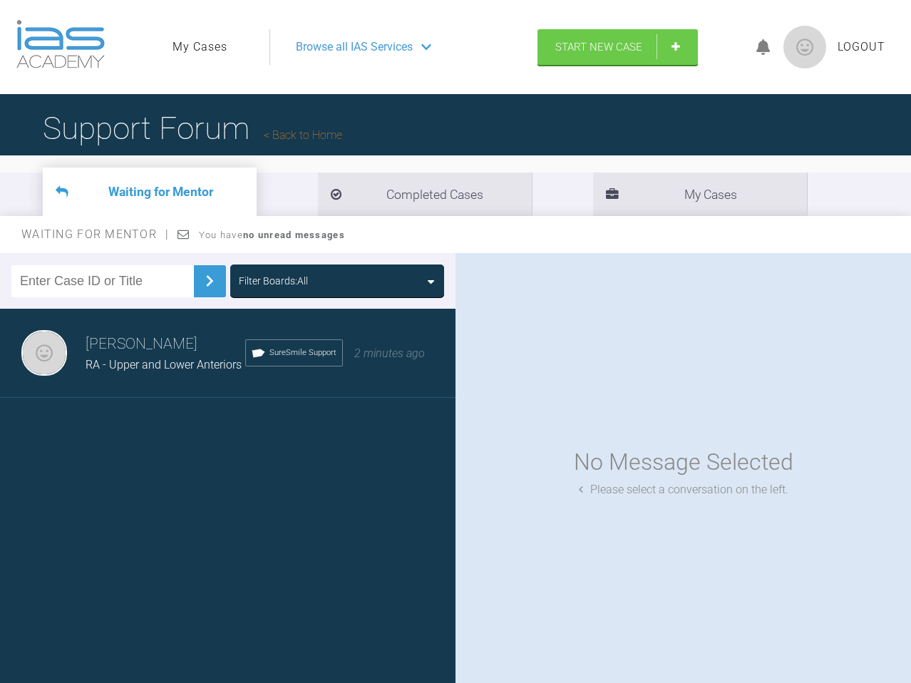
click at [859, 42] on span "Logout" at bounding box center [861, 47] width 48 height 19
